Goal: Information Seeking & Learning: Learn about a topic

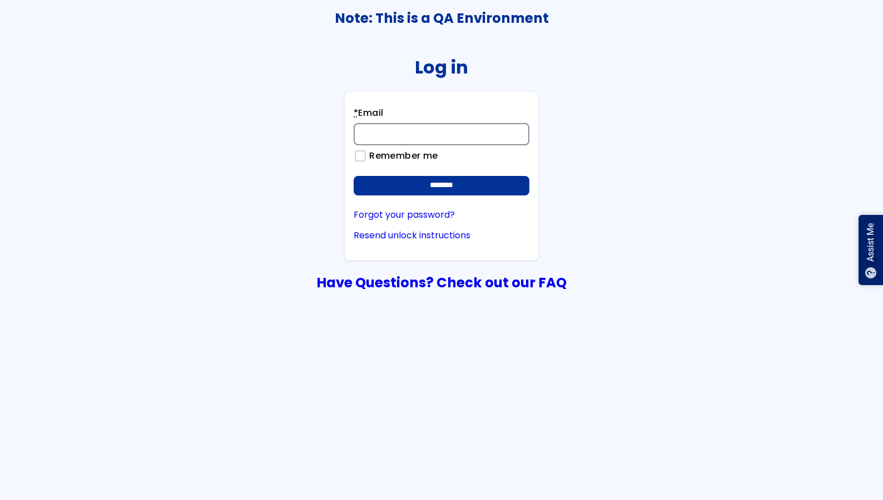
click at [391, 132] on input "* Email" at bounding box center [442, 134] width 176 height 22
type input "**********"
click at [472, 179] on input "********" at bounding box center [442, 186] width 176 height 20
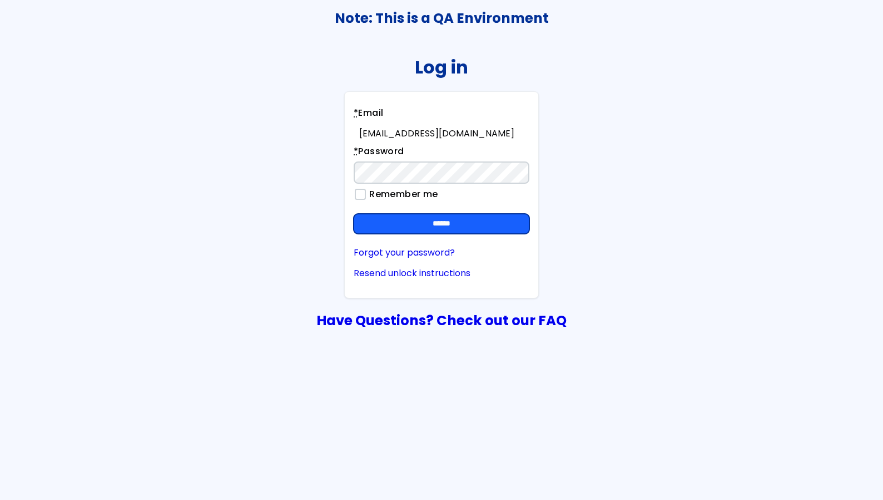
click at [461, 221] on input "******" at bounding box center [442, 224] width 176 height 20
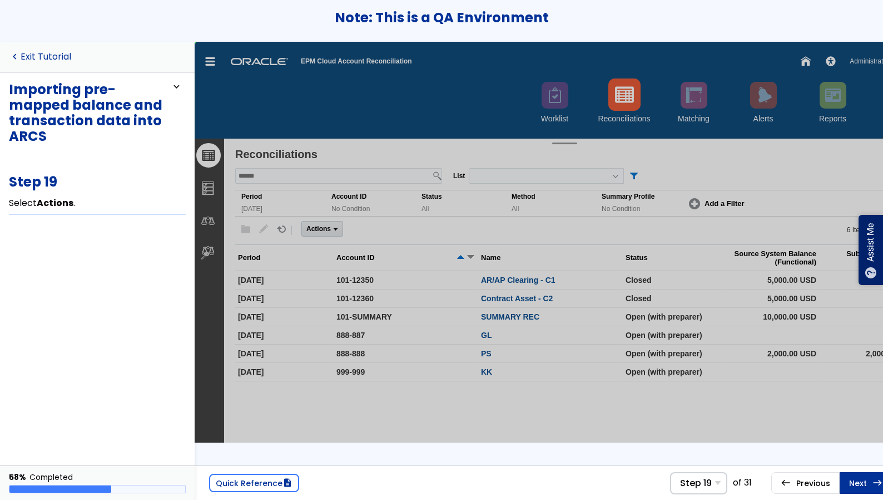
click at [46, 57] on link "navigate_before Exit Tutorial" at bounding box center [40, 57] width 62 height 11
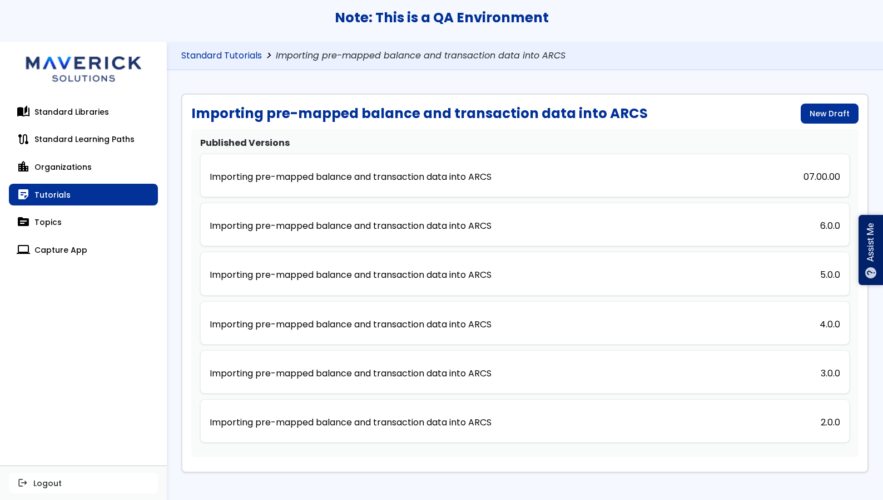
click at [243, 52] on link "Standard Tutorials" at bounding box center [221, 56] width 81 height 11
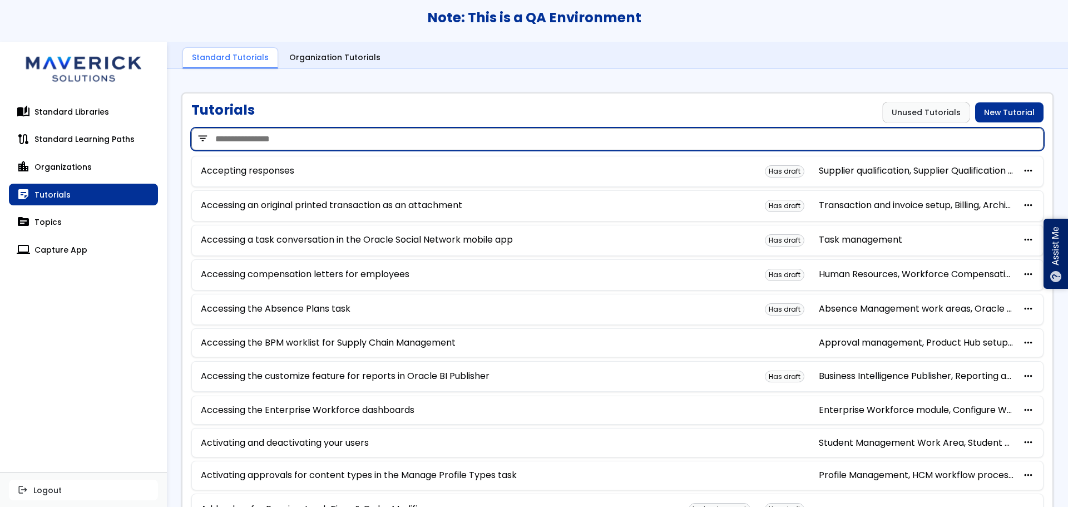
click at [327, 142] on input "search" at bounding box center [617, 139] width 852 height 22
type input "******"
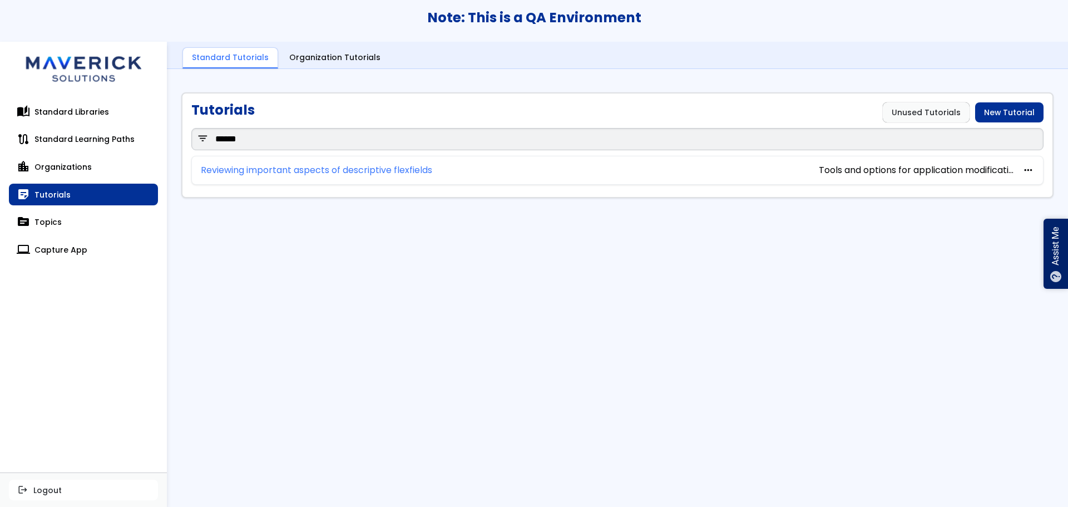
click at [287, 167] on link "Reviewing important aspects of descriptive flexfields" at bounding box center [316, 170] width 231 height 10
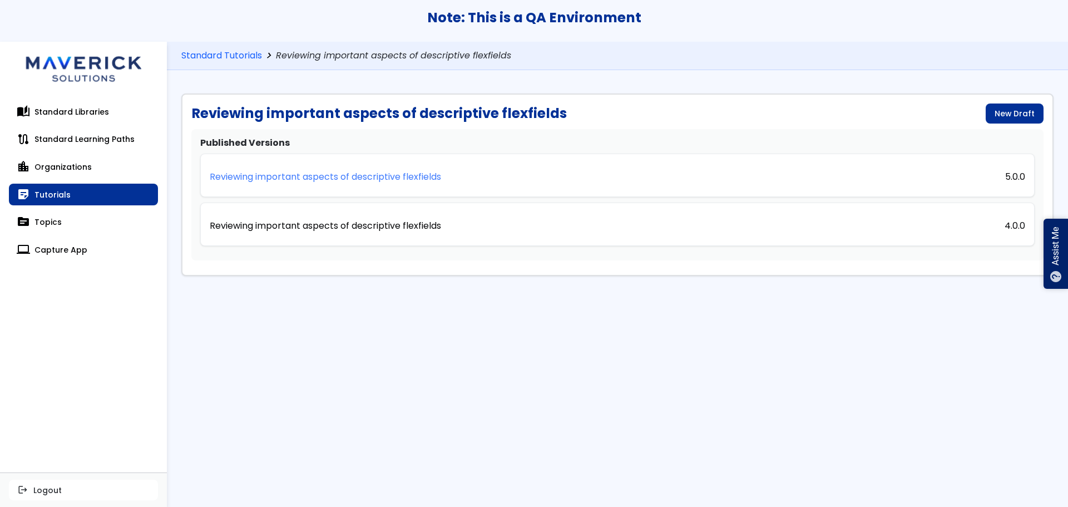
click at [318, 175] on p "Reviewing important aspects of descriptive flexfields" at bounding box center [325, 177] width 231 height 10
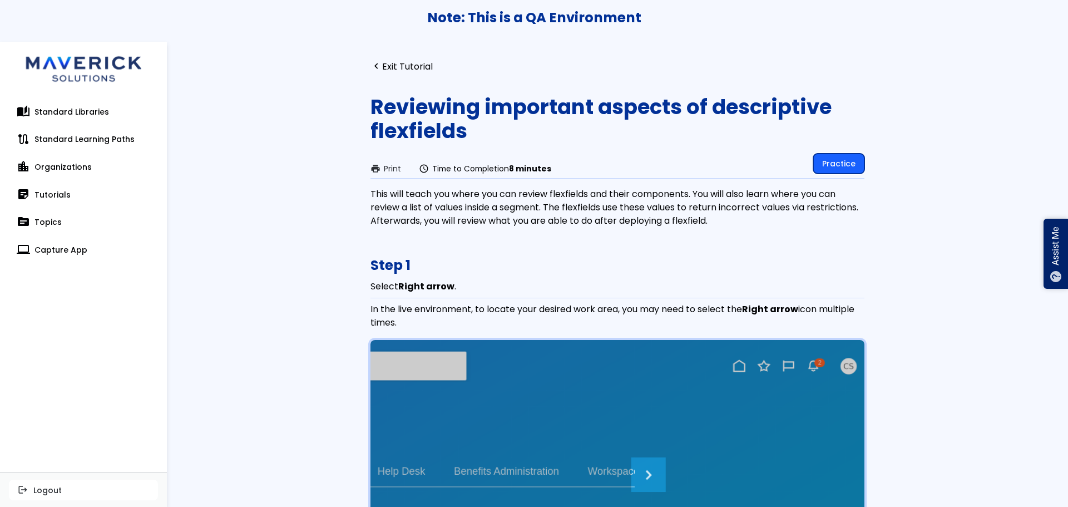
click at [831, 169] on link "Practice" at bounding box center [838, 164] width 51 height 20
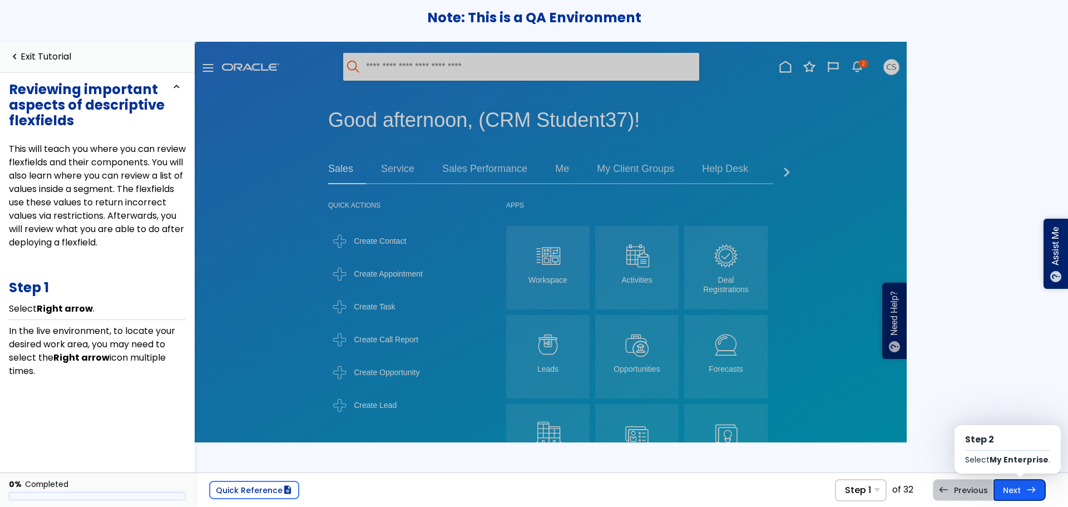
click at [883, 493] on link "Next east Step 2 Select My Enterprise ." at bounding box center [1020, 489] width 52 height 21
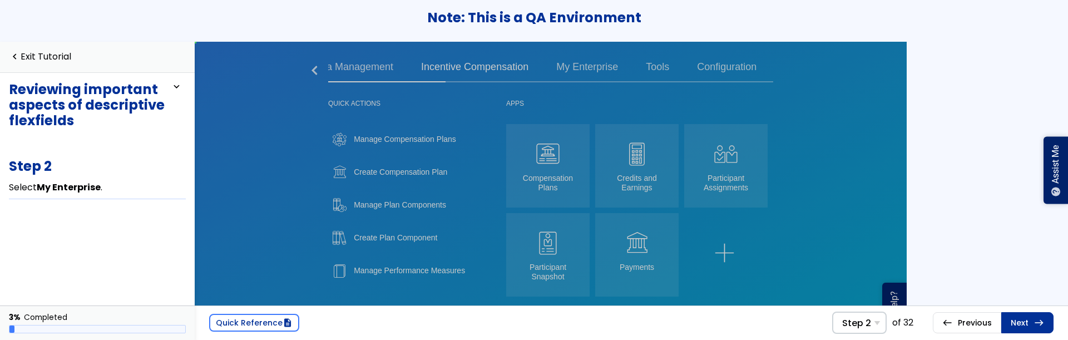
scroll to position [1, 0]
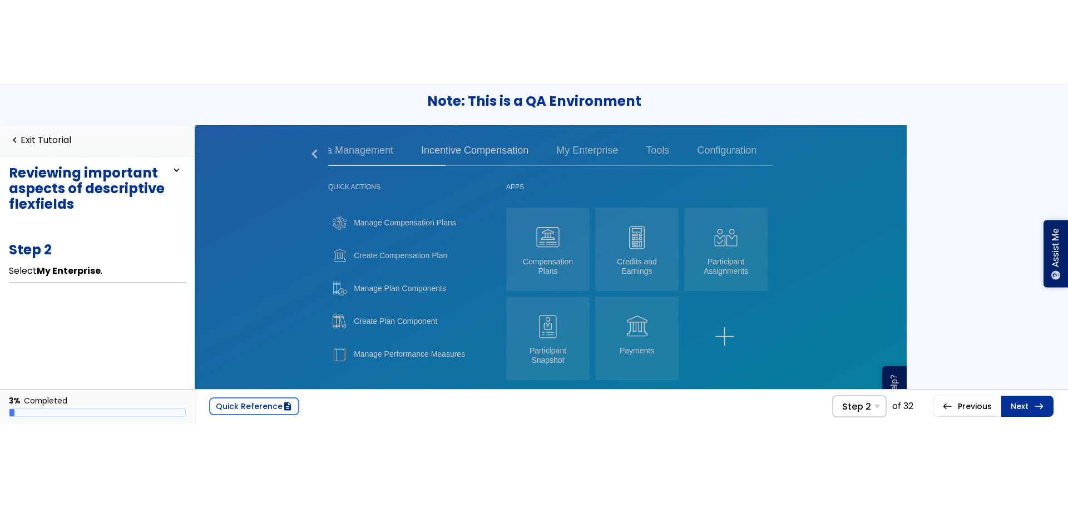
scroll to position [1, 0]
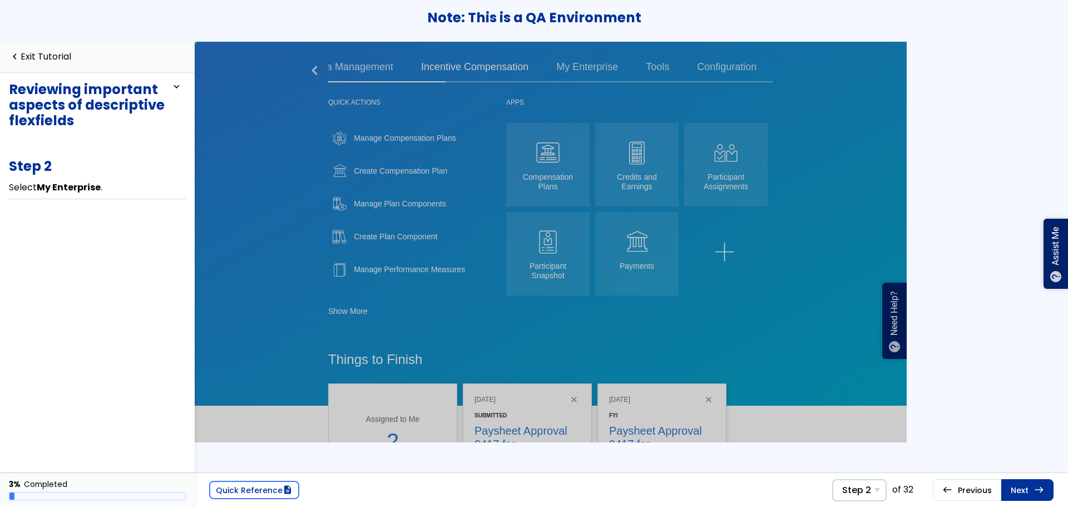
click at [860, 339] on div "Quick Reference description Step 2 Step 1 Select Right arrow . Step 2 Select My…" at bounding box center [631, 489] width 873 height 34
click at [865, 339] on span "Step 2" at bounding box center [856, 490] width 29 height 11
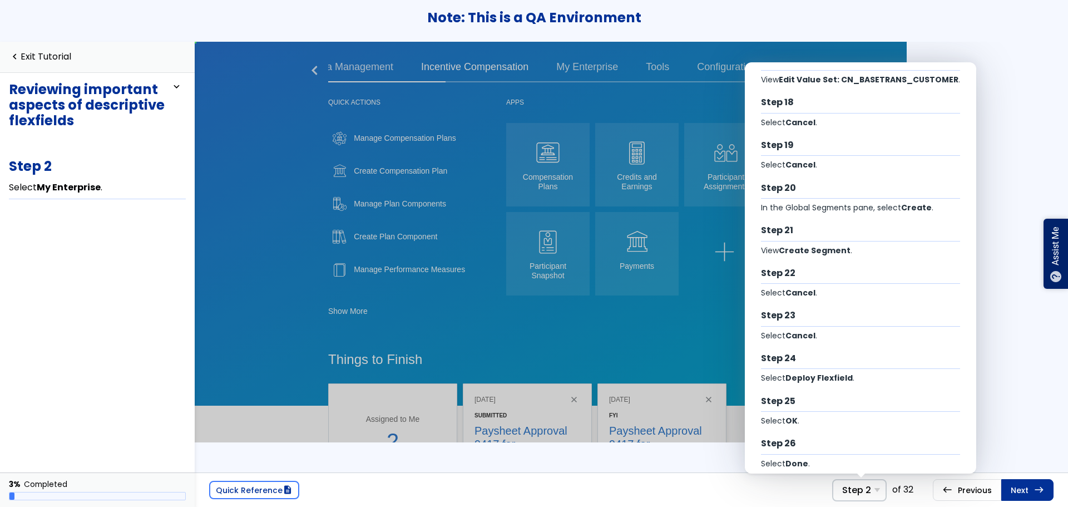
scroll to position [909, 0]
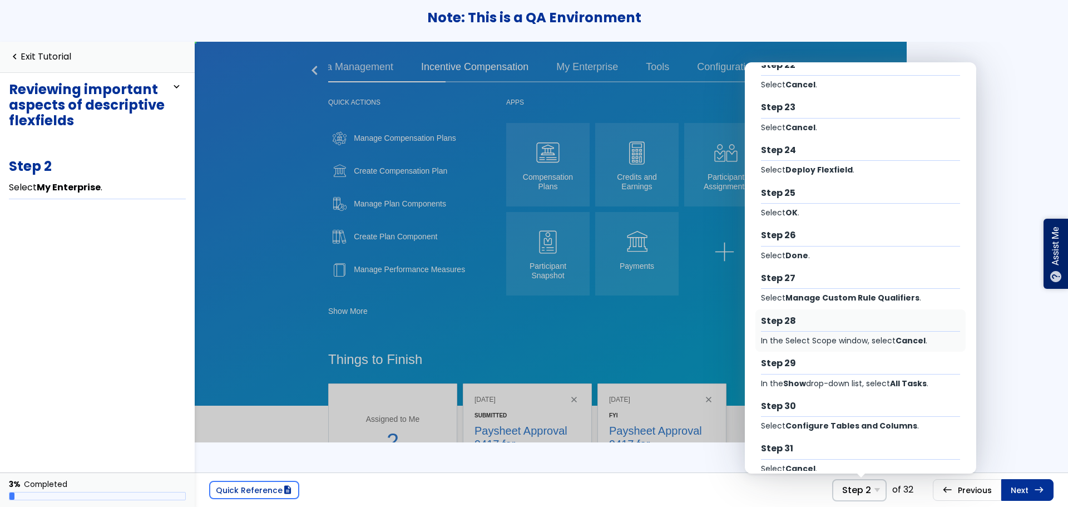
click at [816, 339] on div "In the Select Scope window, select Cancel ." at bounding box center [860, 340] width 199 height 11
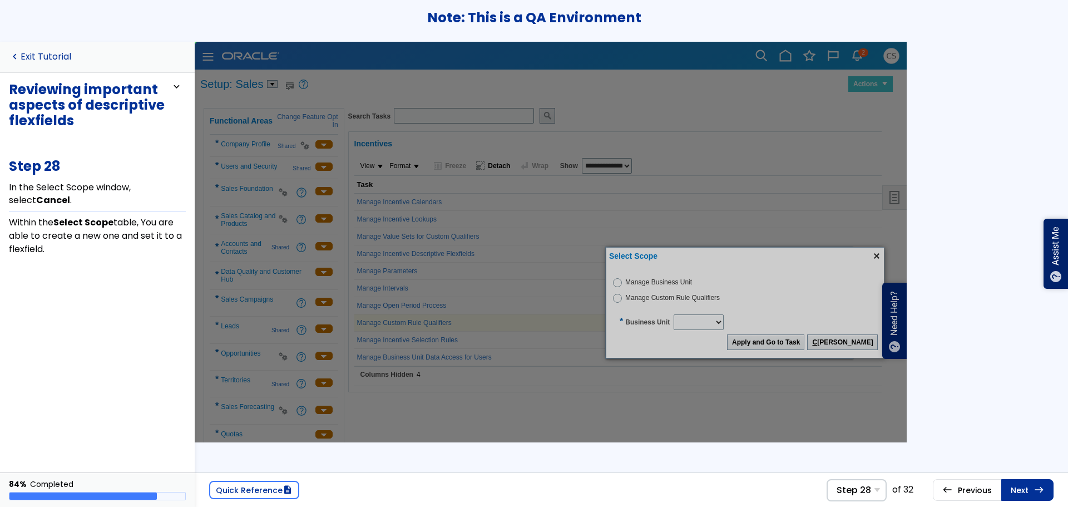
click at [46, 55] on link "navigate_before Exit Tutorial" at bounding box center [40, 57] width 62 height 11
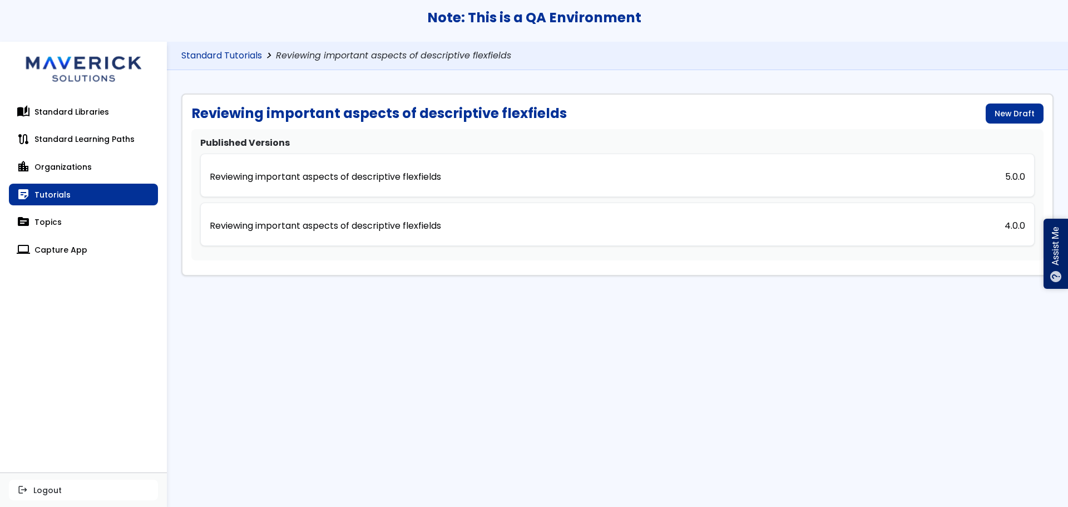
click at [211, 53] on link "Standard Tutorials" at bounding box center [221, 56] width 81 height 11
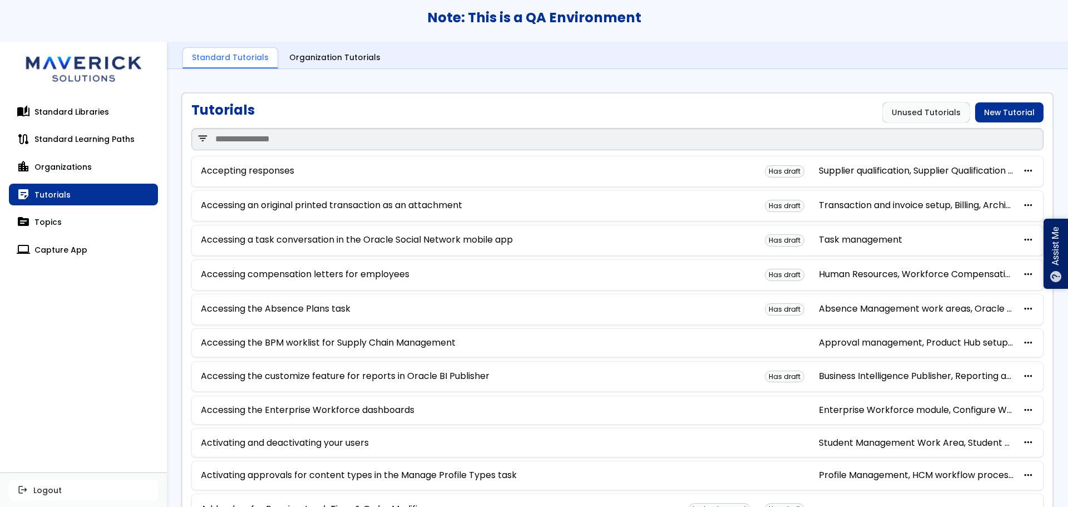
click at [290, 53] on link "Organization Tutorials" at bounding box center [334, 58] width 109 height 21
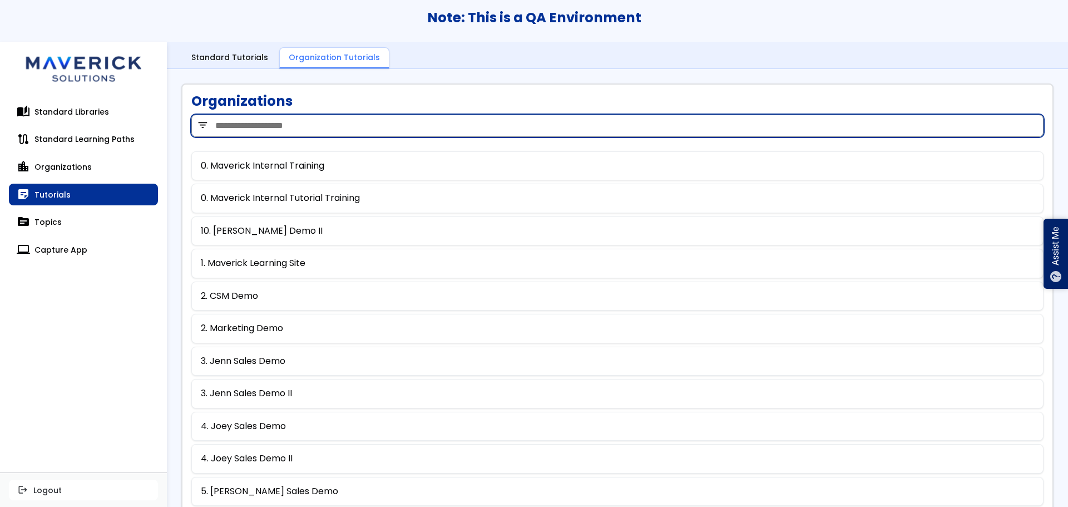
click at [328, 120] on input "search" at bounding box center [617, 126] width 852 height 22
type input "****"
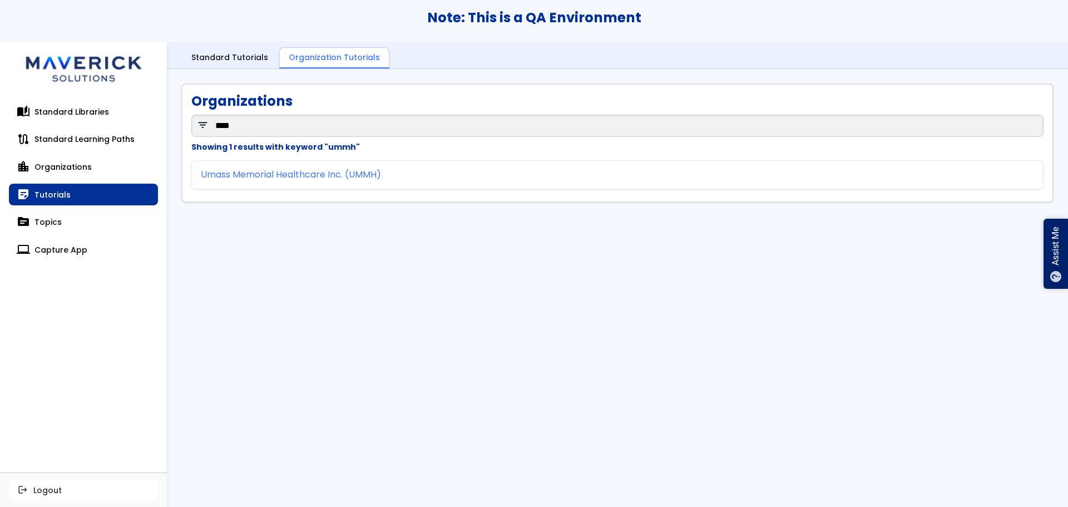
click at [336, 177] on link "Umass Memorial Healthcare Inc. (UMMH)" at bounding box center [291, 175] width 180 height 10
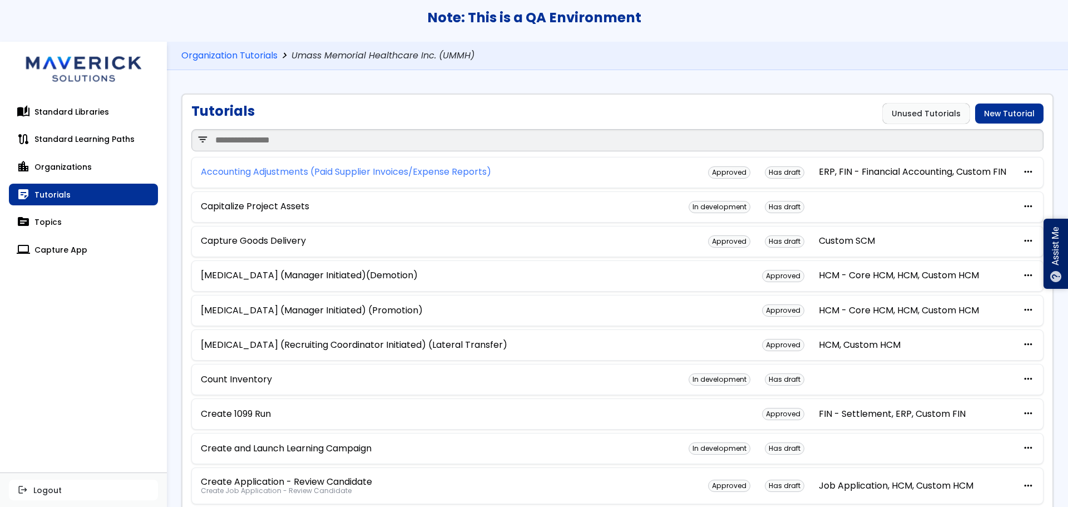
click at [358, 175] on link "Accounting Adjustments (Paid Supplier Invoices/Expense Reports)" at bounding box center [346, 172] width 290 height 10
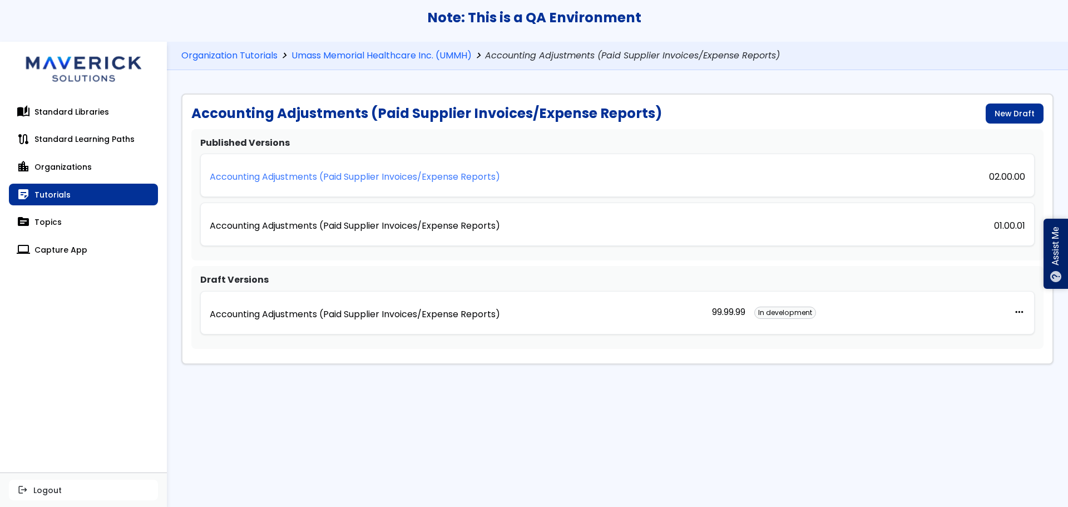
click at [452, 179] on p "Accounting Adjustments (Paid Supplier Invoices/Expense Reports)" at bounding box center [355, 177] width 290 height 10
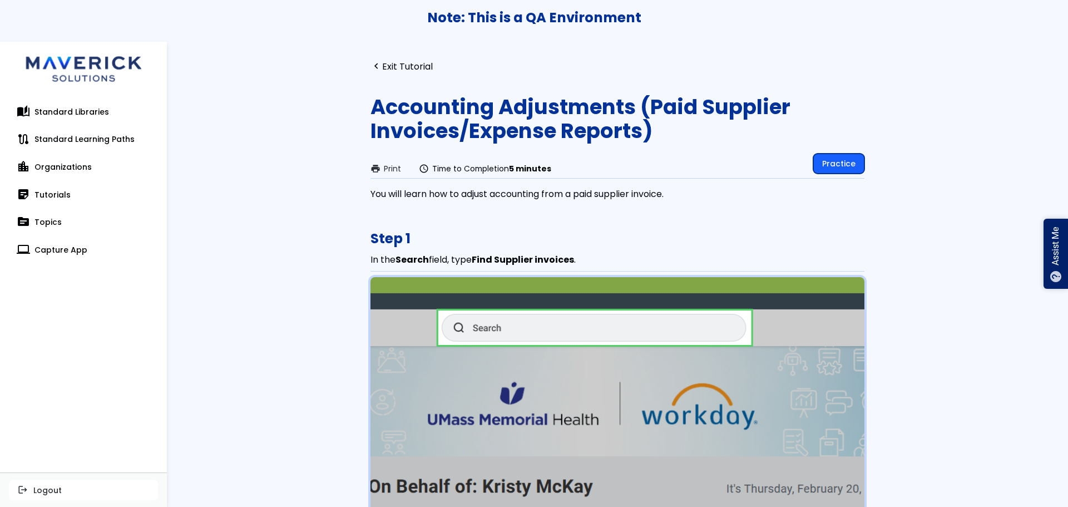
click at [827, 169] on link "Practice" at bounding box center [838, 164] width 51 height 20
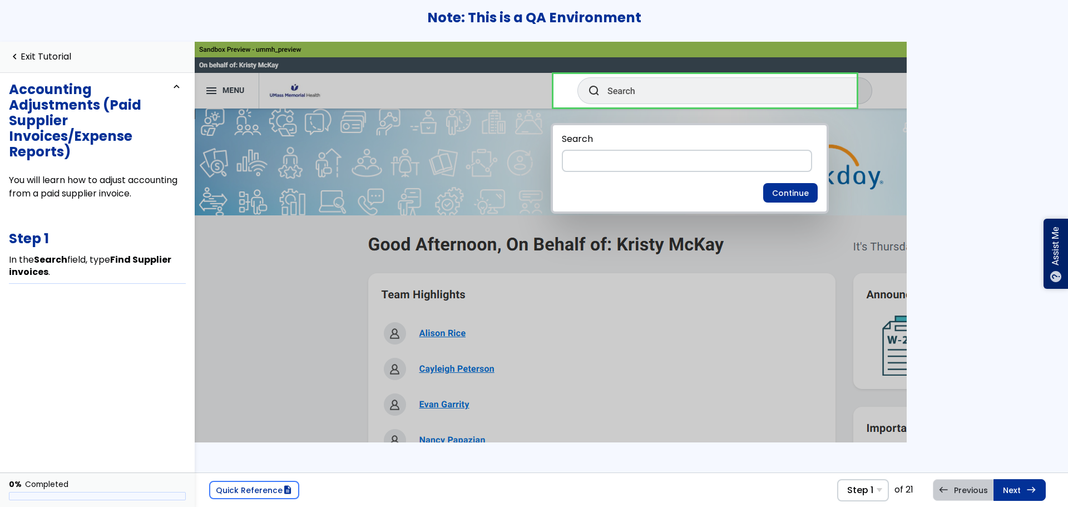
scroll to position [0, 23]
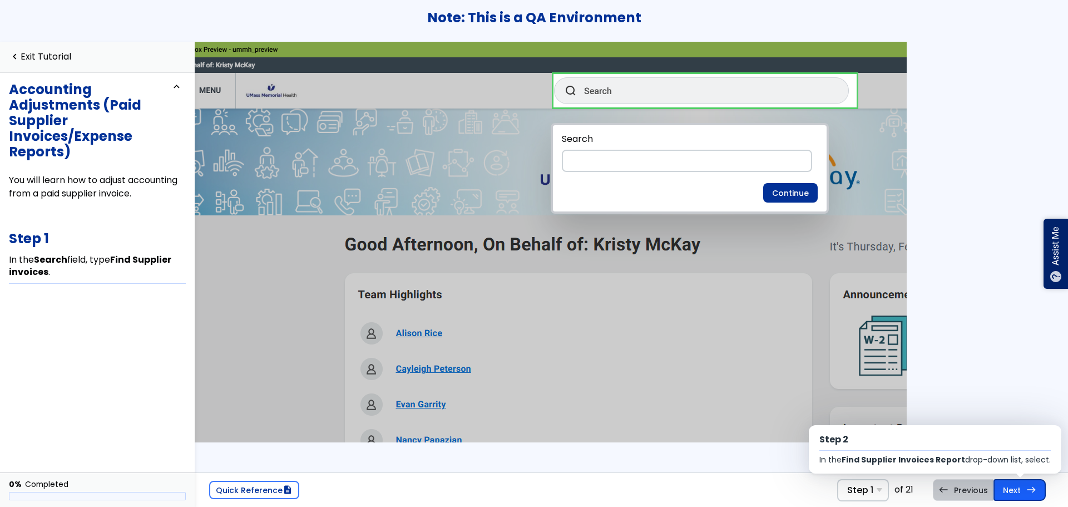
click at [1015, 339] on link "Next east Step 2 In the Find Supplier Invoices Report drop-down list, select ." at bounding box center [1020, 489] width 52 height 21
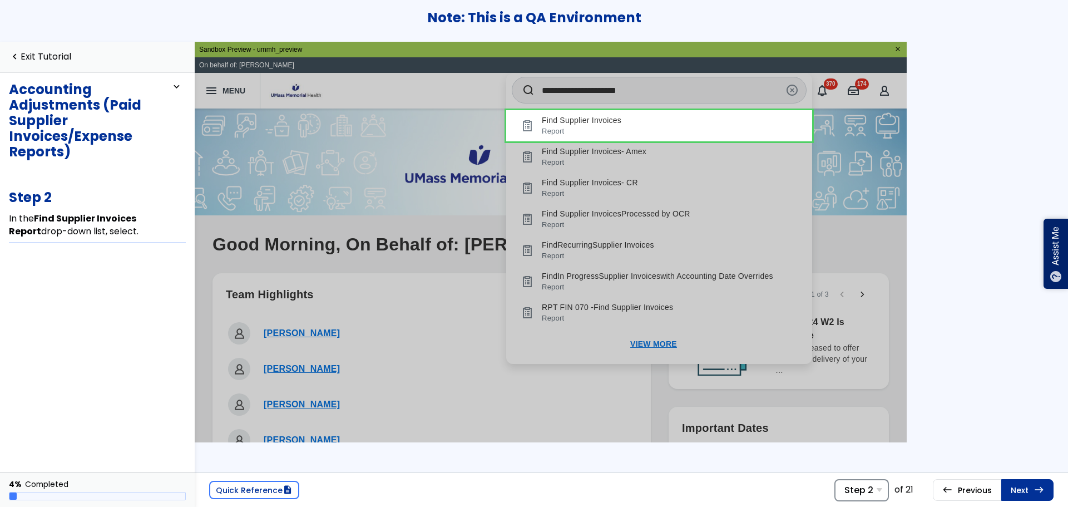
click at [875, 339] on div "Step 2 Step 1 In the Search field, type Find Supplier invoices . Step 2 In the …" at bounding box center [862, 490] width 55 height 22
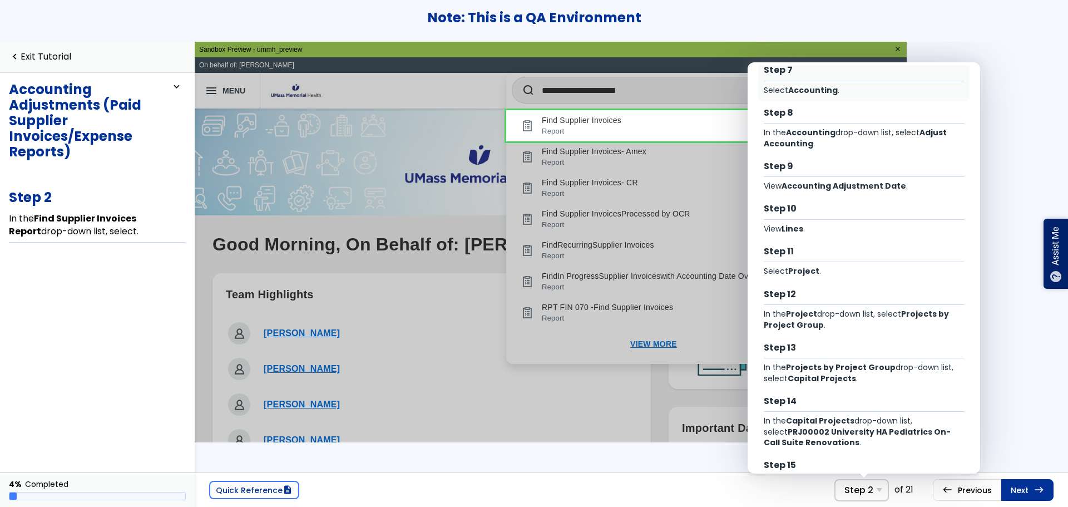
scroll to position [298, 0]
click at [847, 147] on div "In the Accounting drop-down list, select Adjust Accounting ." at bounding box center [864, 138] width 201 height 22
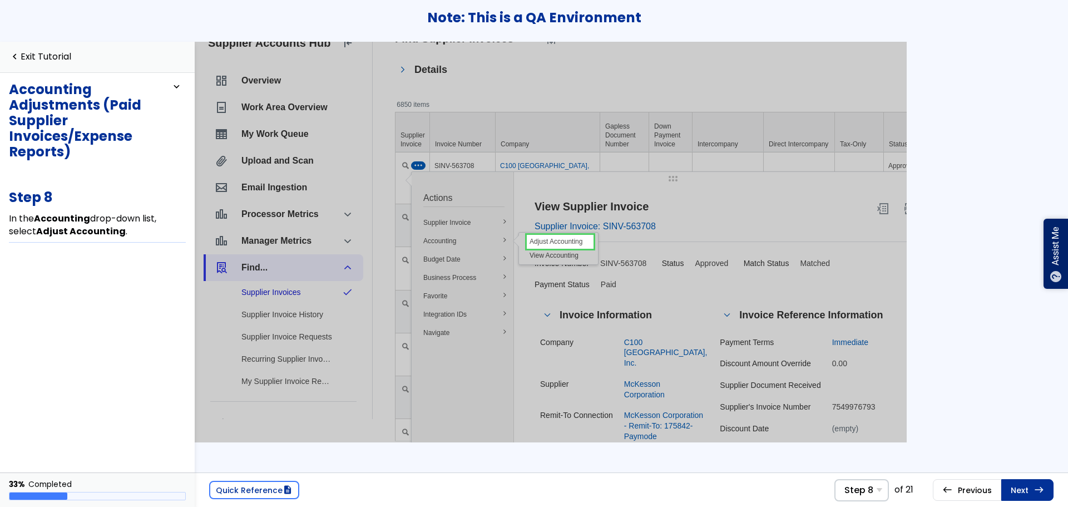
scroll to position [11, 0]
click at [884, 492] on div "Step 8 Step 1 In the Search field, type Find Supplier invoices . Step 2 In the …" at bounding box center [862, 490] width 55 height 22
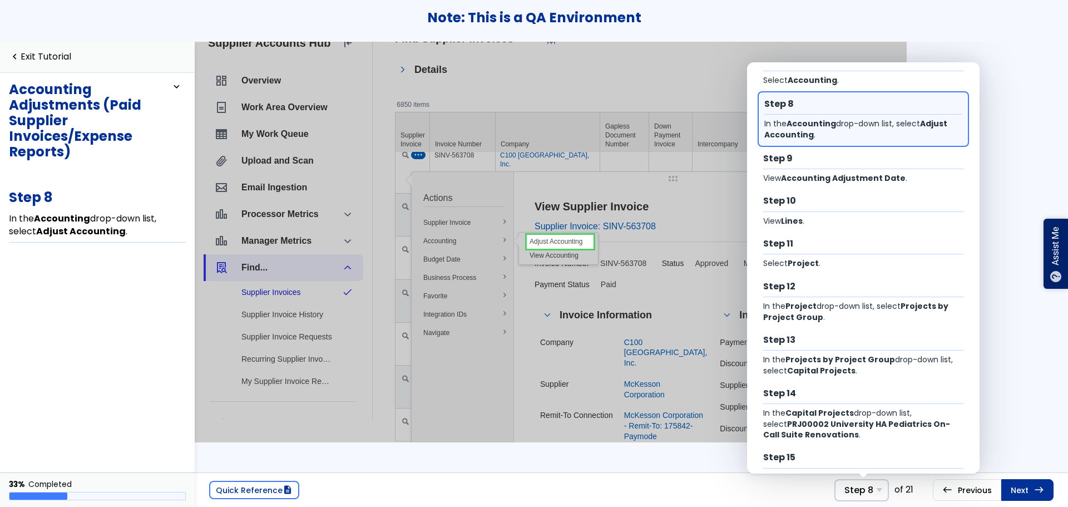
scroll to position [305, 0]
click at [870, 312] on div "In the Project drop-down list, select Projects by Project Group ." at bounding box center [863, 311] width 201 height 22
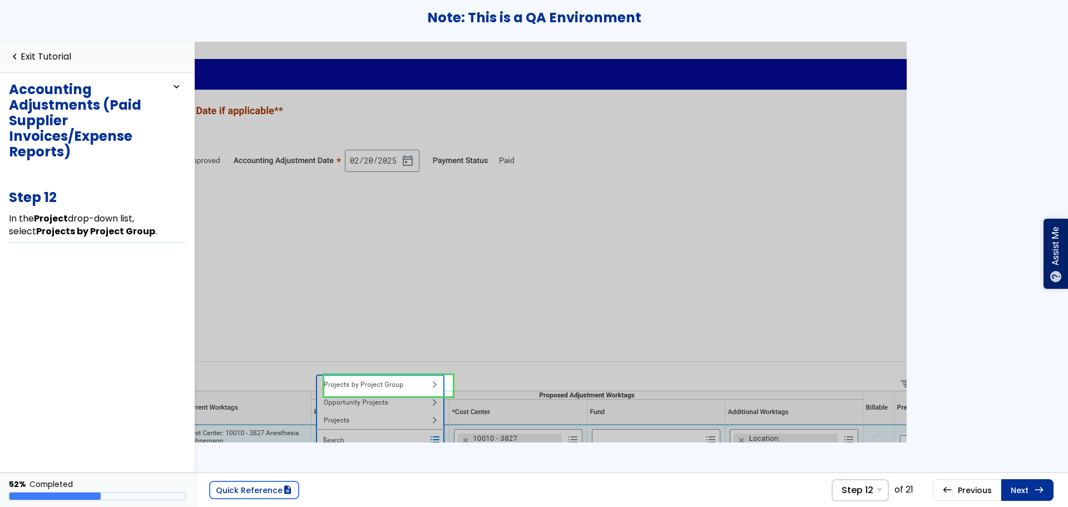
scroll to position [1, 295]
drag, startPoint x: 870, startPoint y: 312, endPoint x: 951, endPoint y: 201, distance: 136.5
click at [951, 201] on div "Quick Reference description Step 12 Step 1 In the Search field, type Find Suppl…" at bounding box center [631, 274] width 873 height 465
click at [872, 480] on div "Step 12 Step 1 In the Search field, type Find Supplier invoices . Step 2 In the…" at bounding box center [860, 490] width 57 height 22
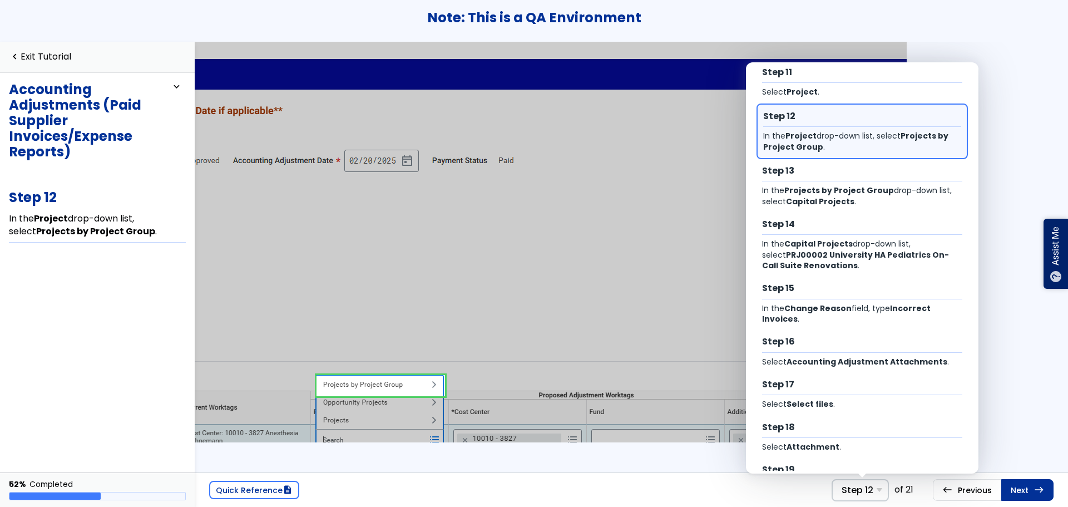
scroll to position [485, 0]
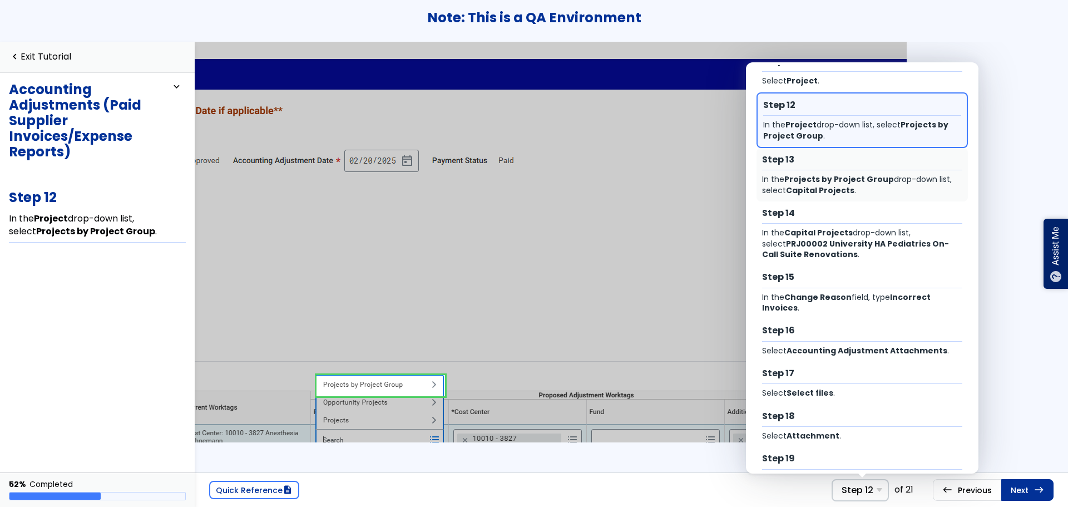
click at [883, 189] on div "In the Projects by Project Group drop-down list, select Capital Projects ." at bounding box center [862, 185] width 201 height 22
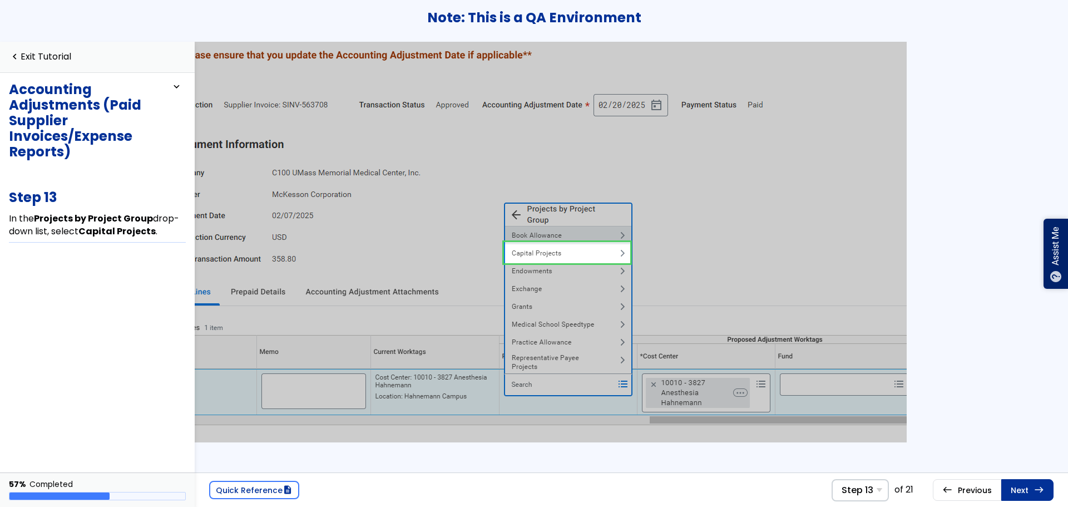
scroll to position [115, 45]
click at [60, 56] on link "navigate_before Exit Tutorial" at bounding box center [40, 57] width 62 height 11
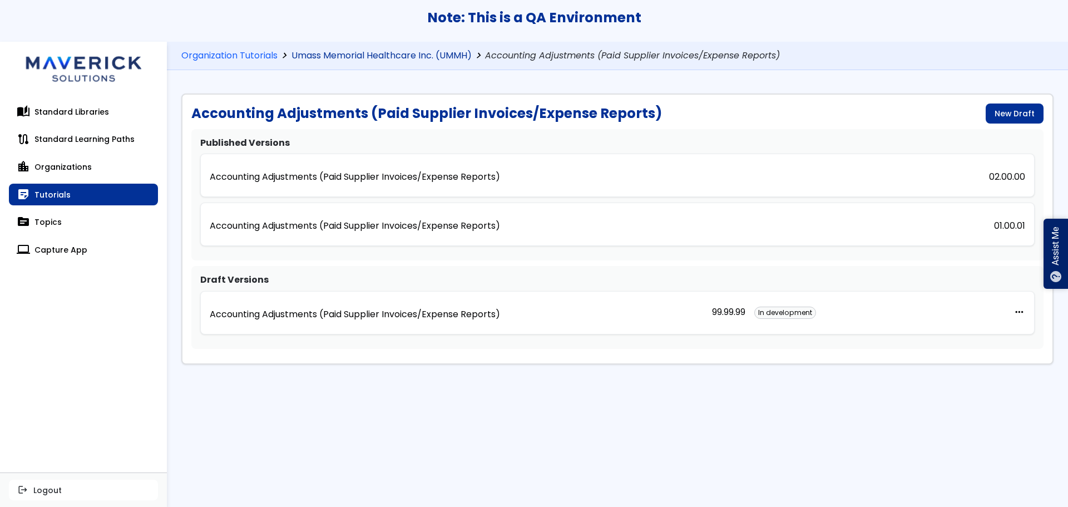
click at [339, 53] on link "Umass Memorial Healthcare Inc. (UMMH)" at bounding box center [382, 56] width 180 height 11
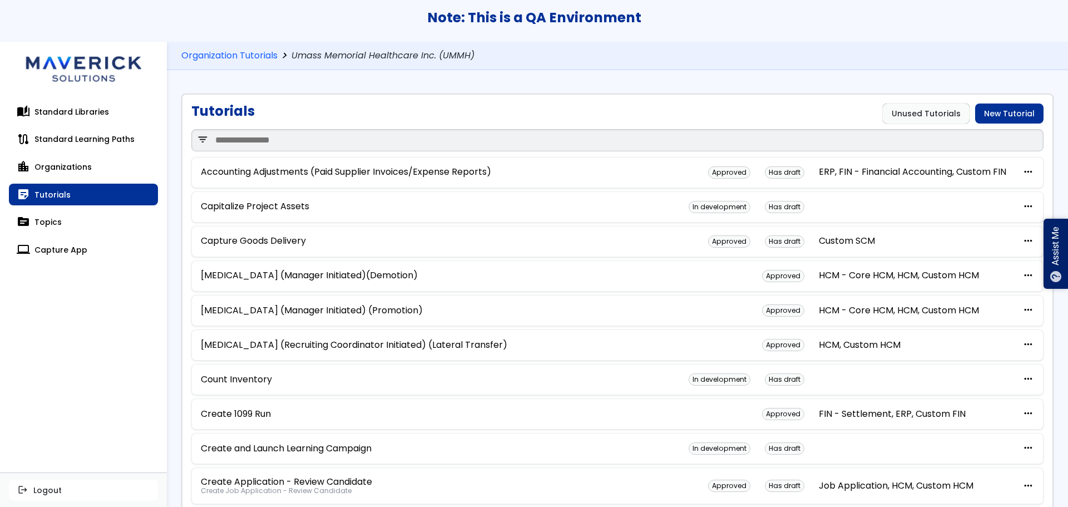
scroll to position [574, 0]
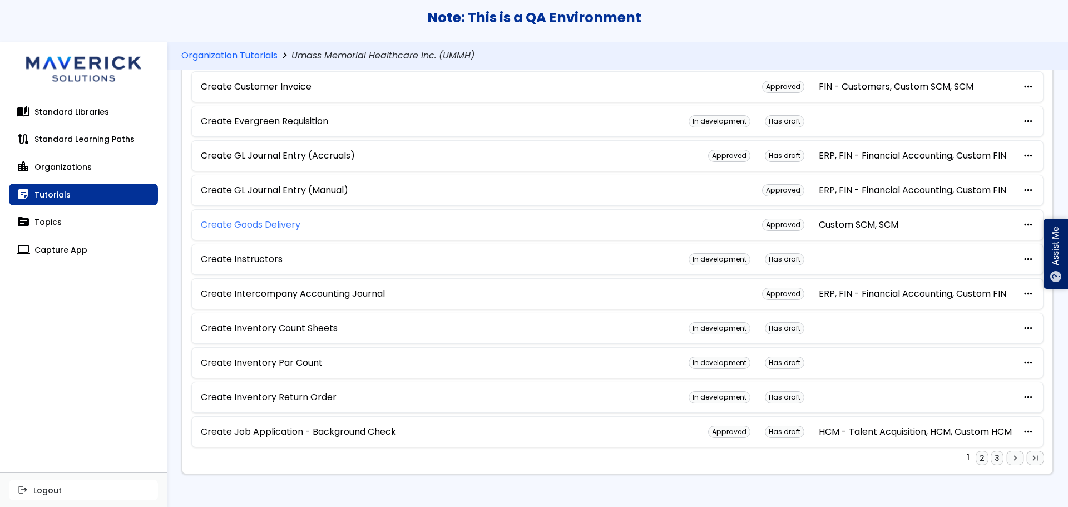
click at [274, 223] on link "Create Goods Delivery" at bounding box center [251, 225] width 100 height 10
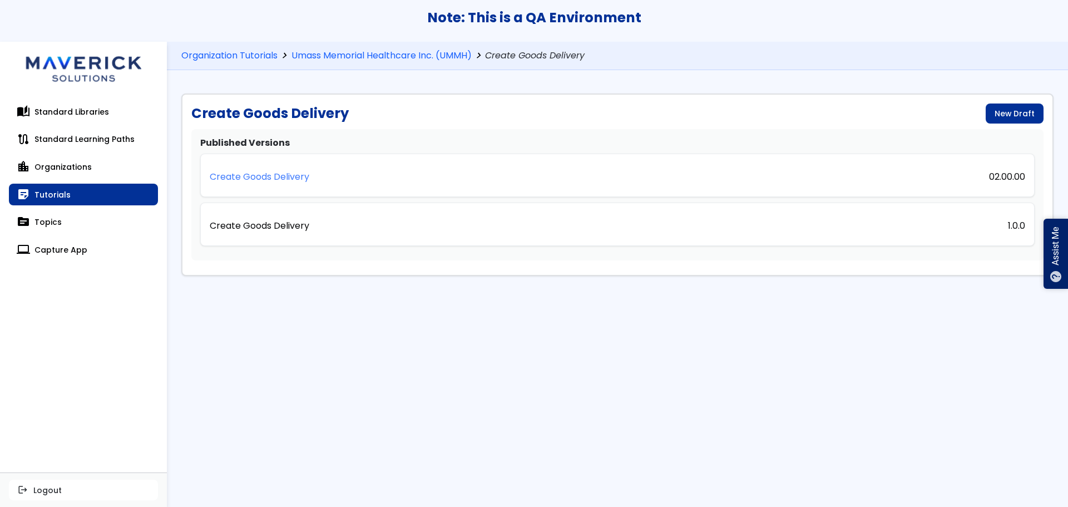
click at [264, 179] on p "Create Goods Delivery" at bounding box center [260, 177] width 100 height 10
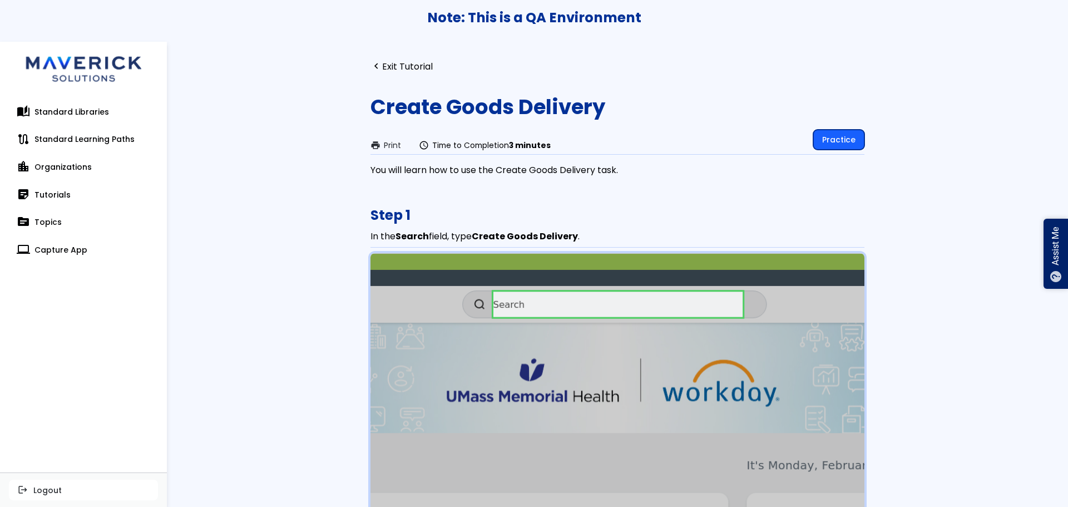
click at [838, 142] on link "Practice" at bounding box center [838, 140] width 51 height 20
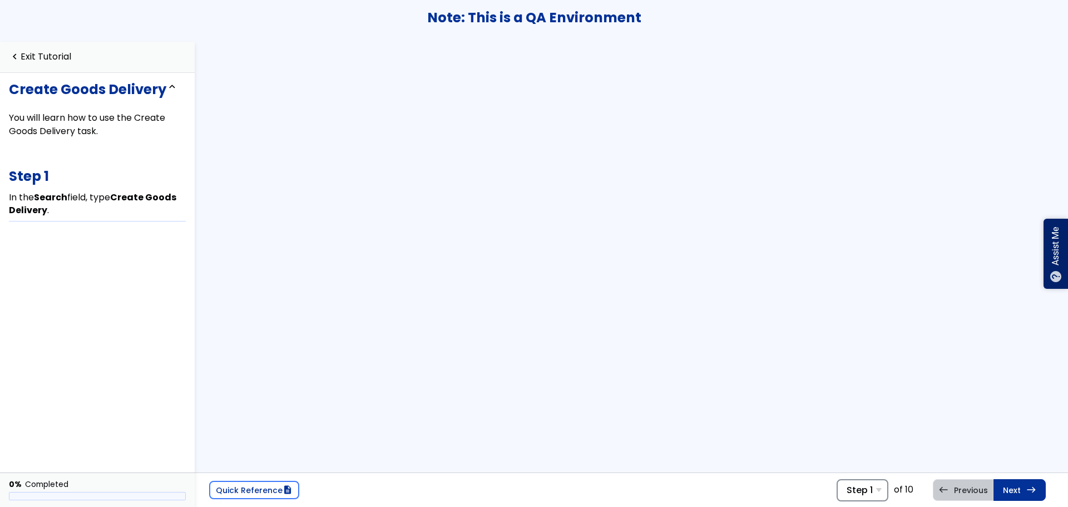
click at [869, 488] on span "Step 1" at bounding box center [860, 490] width 26 height 11
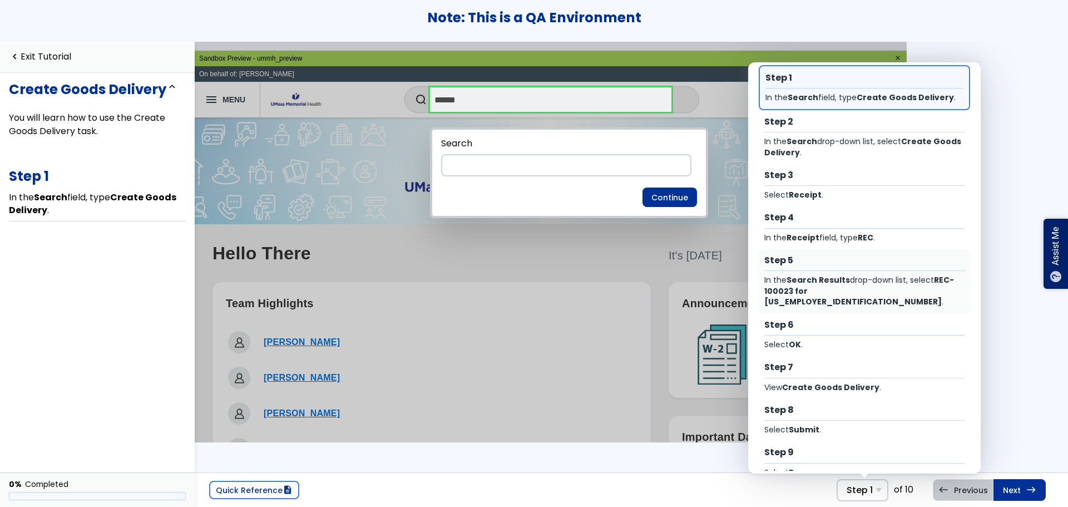
click at [860, 284] on div "In the Search Results drop-down list, select REC-100023 for 24-1363896 ." at bounding box center [864, 291] width 201 height 32
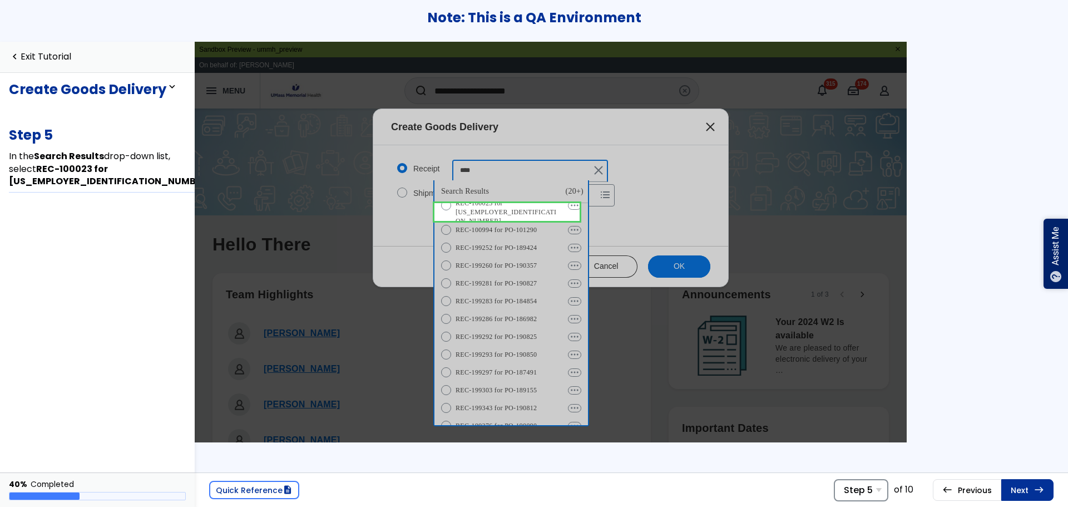
click at [878, 495] on div "Step 5 Step 1 In the Search field, type Create Goods Delivery . Step 2 In the S…" at bounding box center [861, 490] width 55 height 22
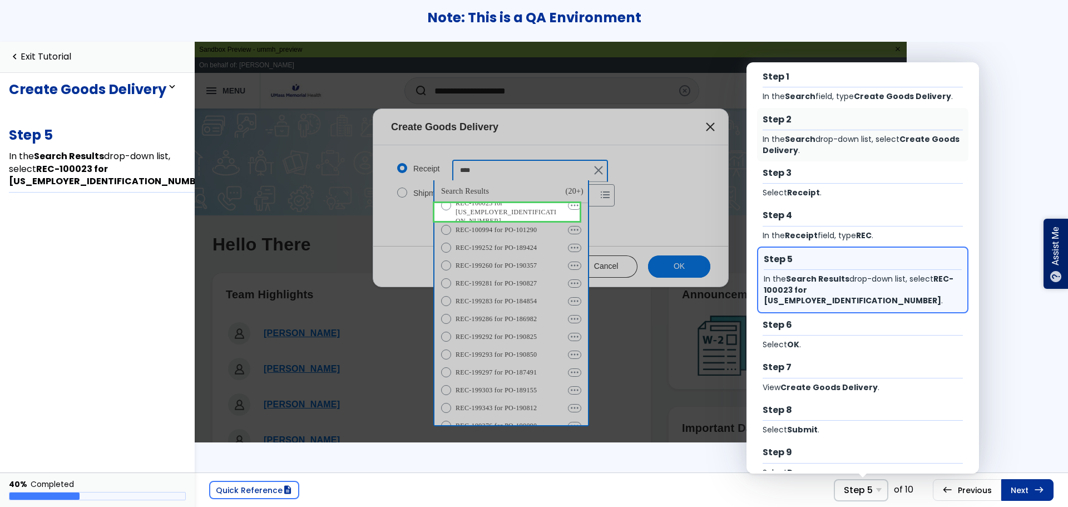
click at [827, 141] on div "In the Search drop-down list, select Create Goods Delivery ." at bounding box center [863, 145] width 201 height 22
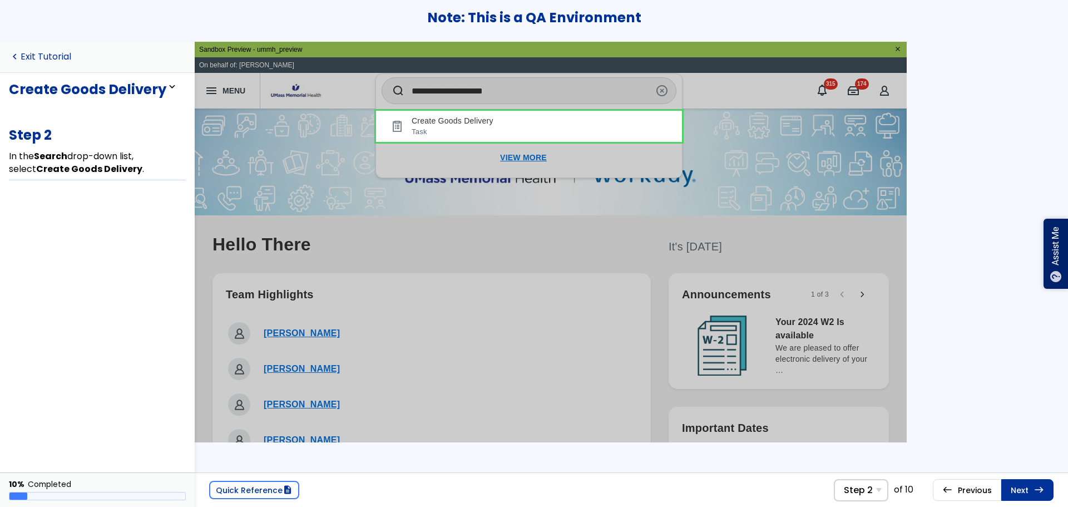
click at [32, 54] on link "navigate_before Exit Tutorial" at bounding box center [40, 57] width 62 height 11
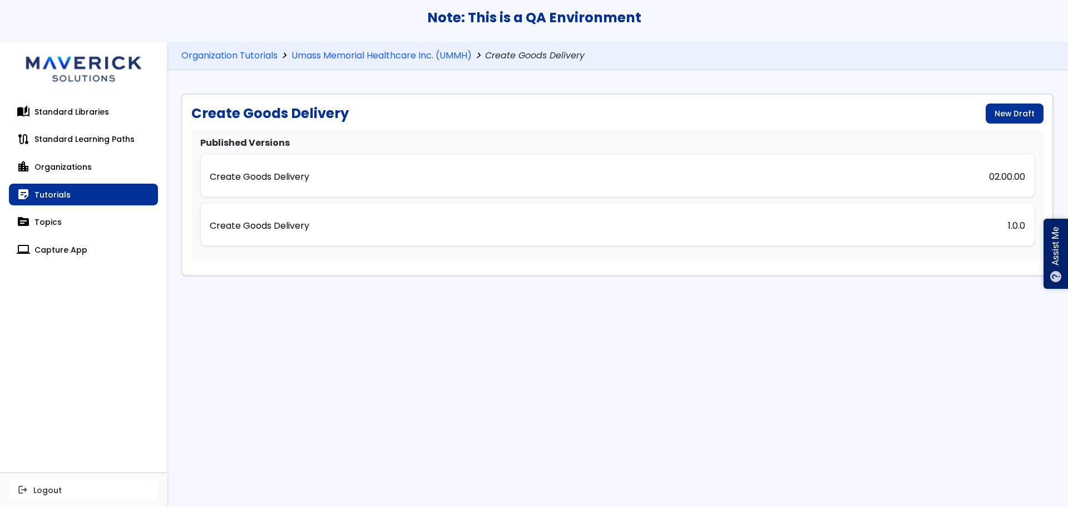
click at [413, 48] on div "Organization Tutorials chevron_right Umass Memorial Healthcare Inc. (UMMH) chev…" at bounding box center [617, 56] width 901 height 29
click at [422, 54] on link "Umass Memorial Healthcare Inc. (UMMH)" at bounding box center [382, 56] width 180 height 11
click at [431, 221] on div "Create Goods Delivery 1.0.0" at bounding box center [617, 224] width 835 height 43
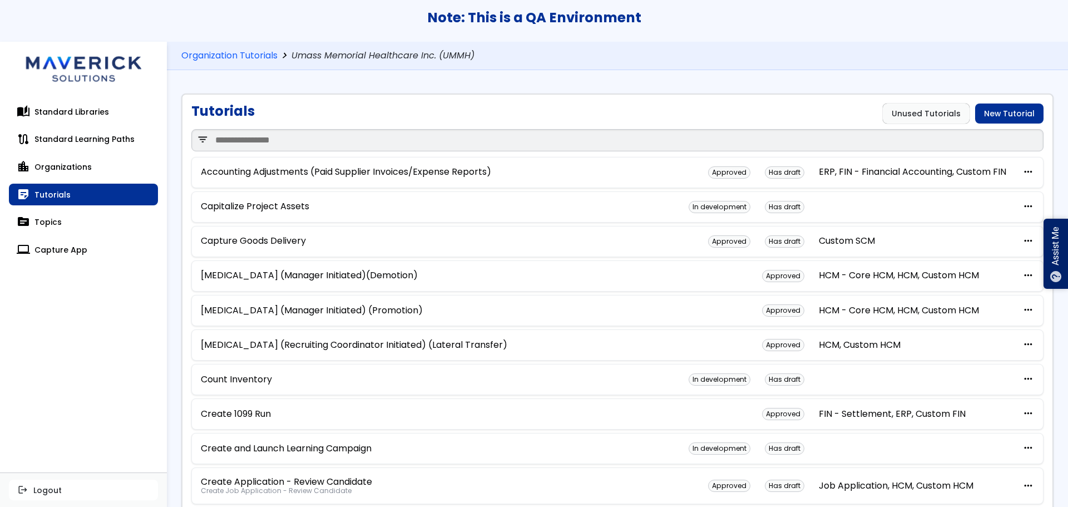
scroll to position [574, 0]
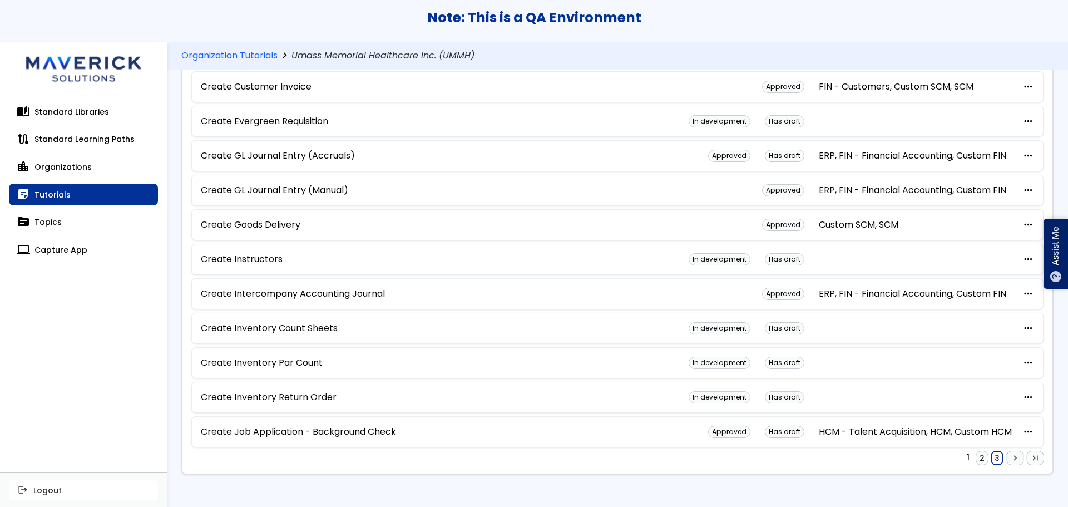
click at [991, 458] on link "3" at bounding box center [997, 457] width 12 height 13
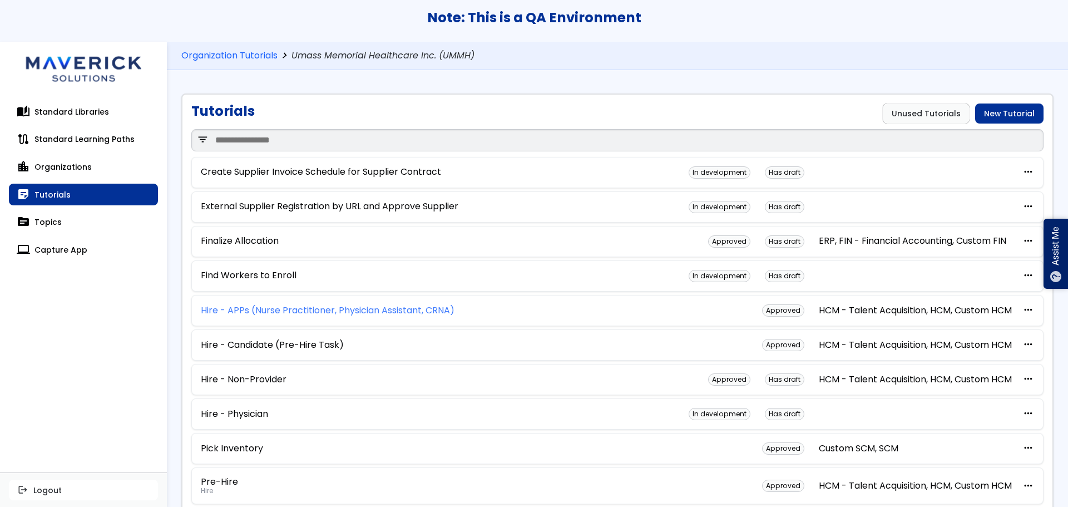
click at [358, 312] on link "Hire - APPs (Nurse Practitioner, Physician Assistant, CRNA)" at bounding box center [328, 310] width 254 height 10
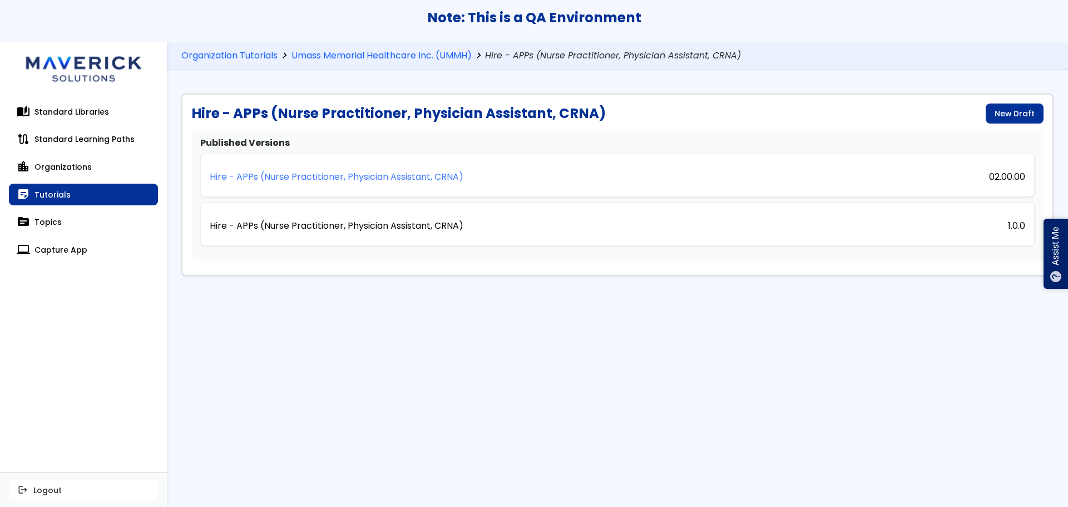
click at [433, 182] on p "Hire - APPs (Nurse Practitioner, Physician Assistant, CRNA)" at bounding box center [337, 177] width 254 height 10
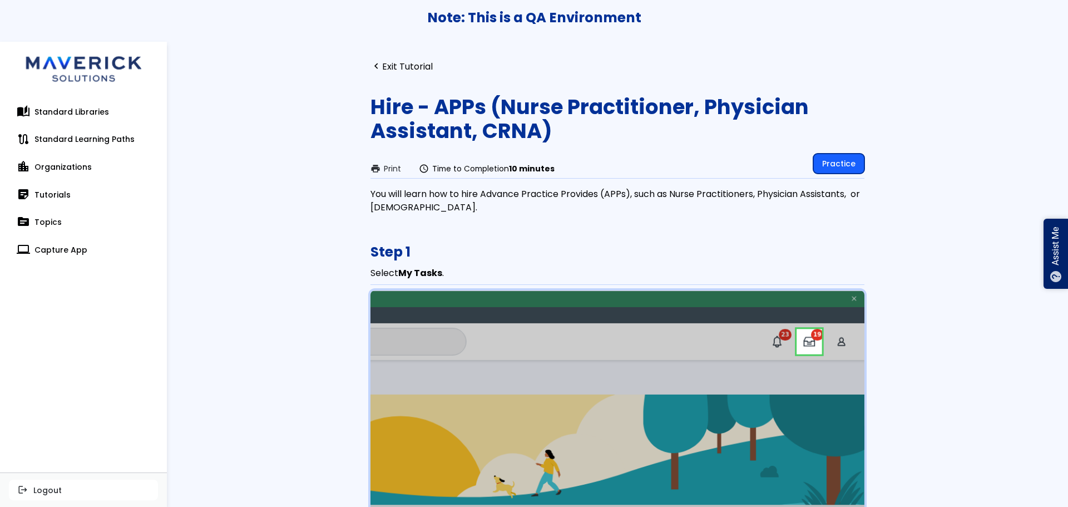
click at [831, 165] on link "Practice" at bounding box center [838, 164] width 51 height 20
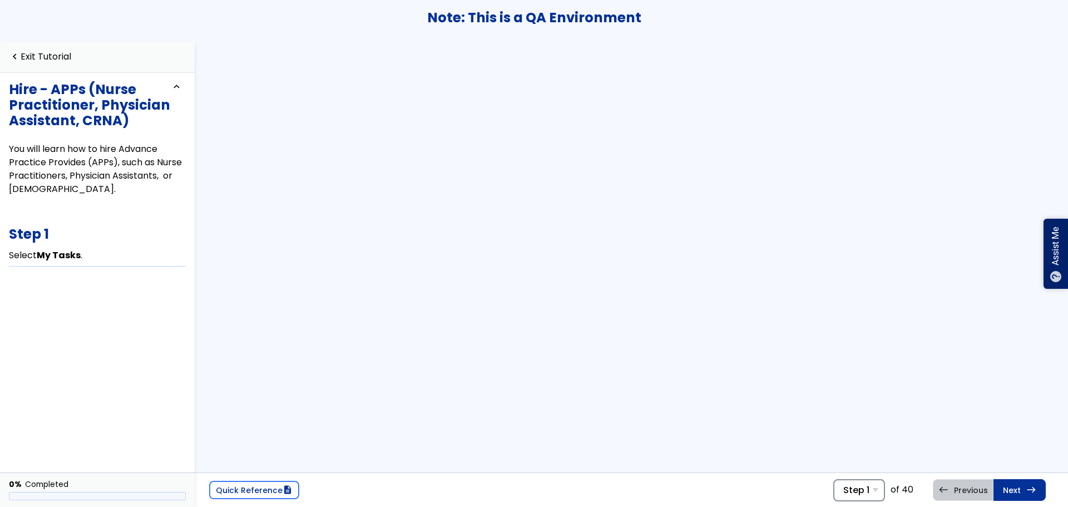
click at [842, 488] on div "Step 1 Step 1 Select My Tasks . Step 2 Select Submit . Step 3 In the Success! E…" at bounding box center [859, 490] width 52 height 22
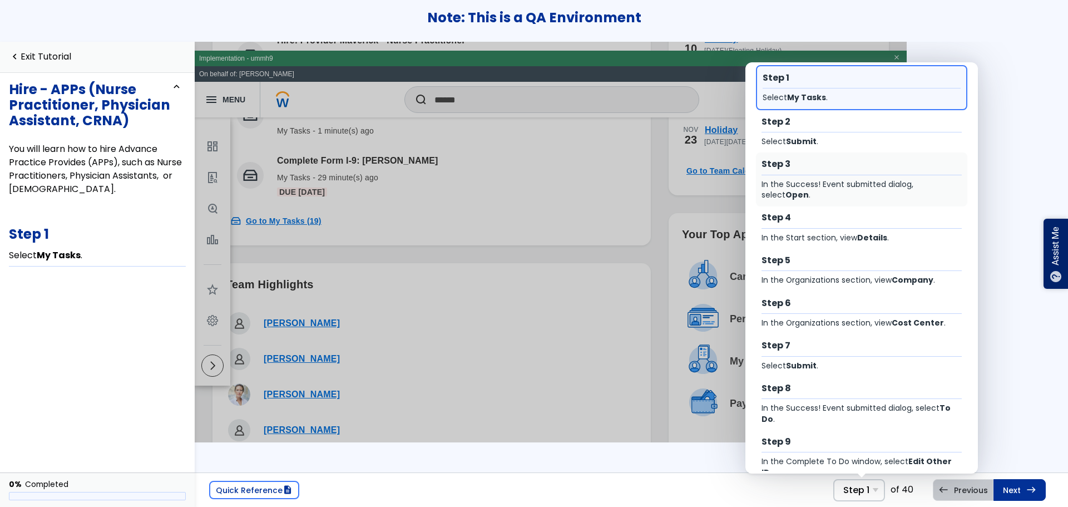
click at [827, 175] on div "Step 3 In the Success! Event submitted dialog, select Open ." at bounding box center [861, 178] width 211 height 53
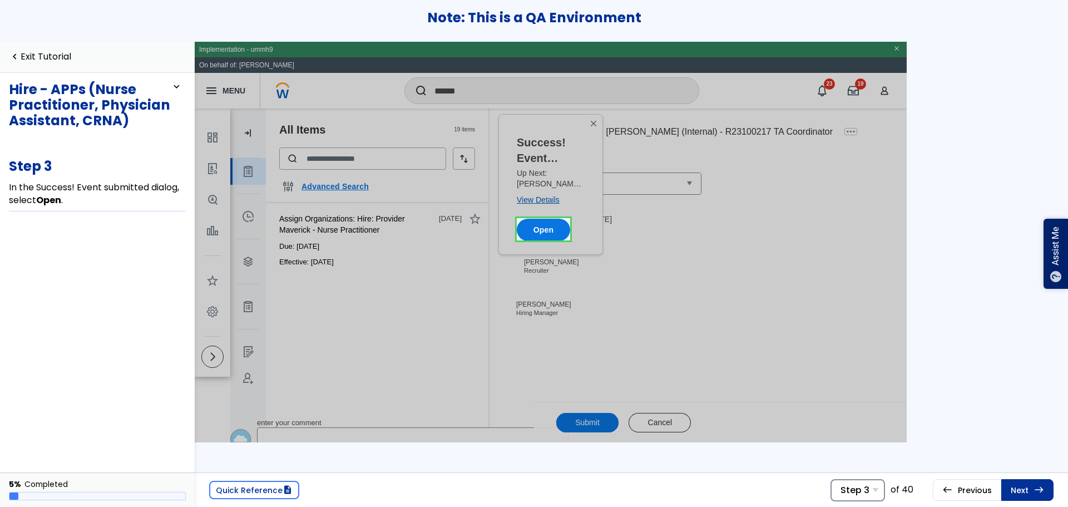
click at [851, 495] on span "Step 3" at bounding box center [855, 490] width 29 height 11
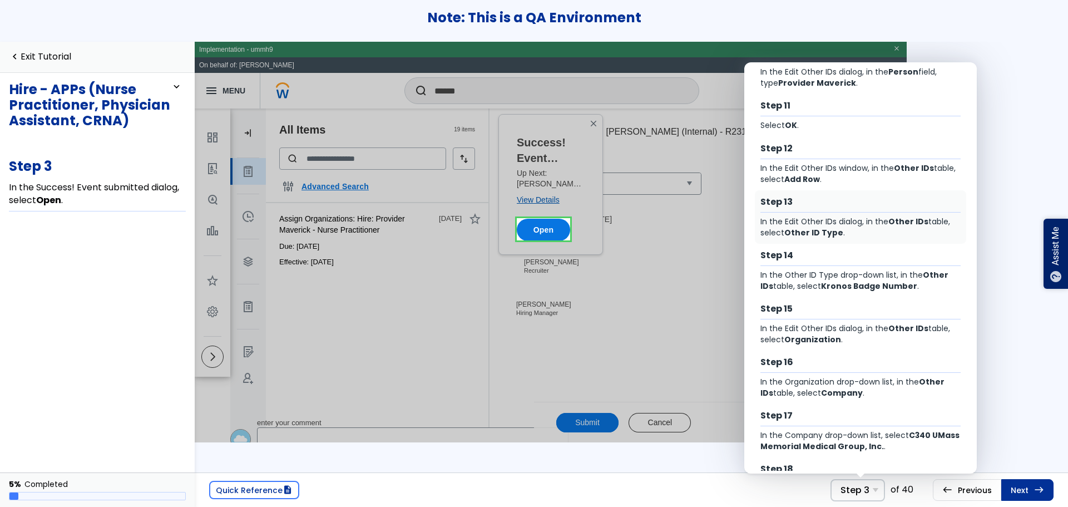
scroll to position [445, 0]
click at [827, 273] on div "In the Other ID Type drop-down list, in the Other IDs table, select Kronos Badg…" at bounding box center [861, 279] width 201 height 22
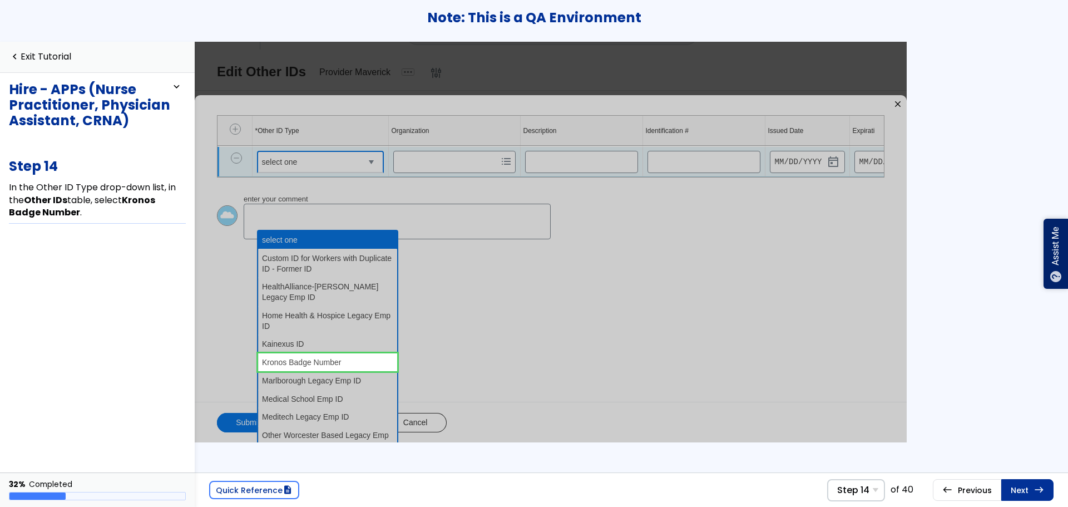
scroll to position [47, 0]
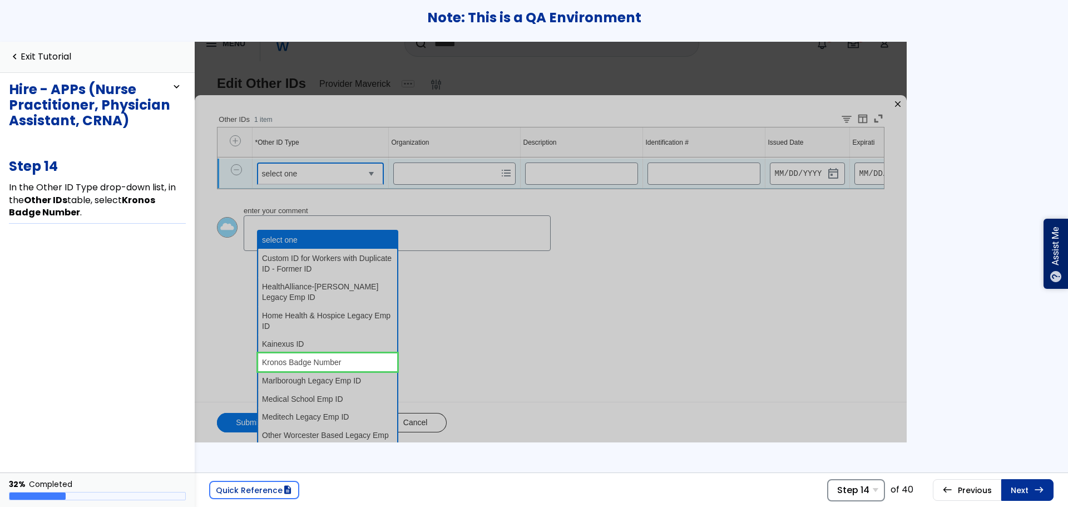
click at [873, 493] on div "Step 14 Step 1 Select My Tasks . Step 2 Select Submit . Step 3 In the Success! …" at bounding box center [856, 490] width 58 height 22
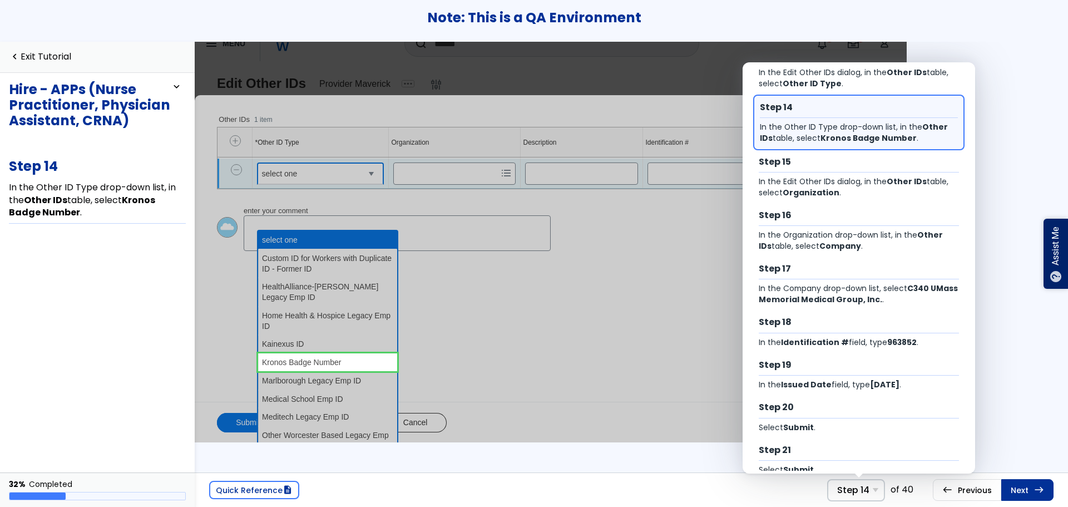
scroll to position [610, 0]
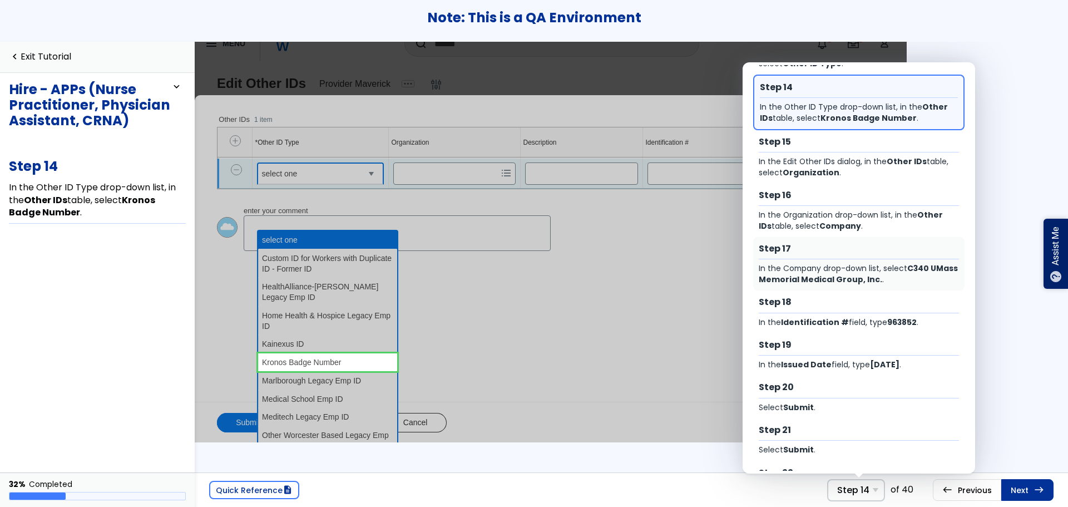
click at [855, 270] on div "In the Company drop-down list, select C340 UMass Memorial Medical Group, Inc. ." at bounding box center [859, 274] width 201 height 22
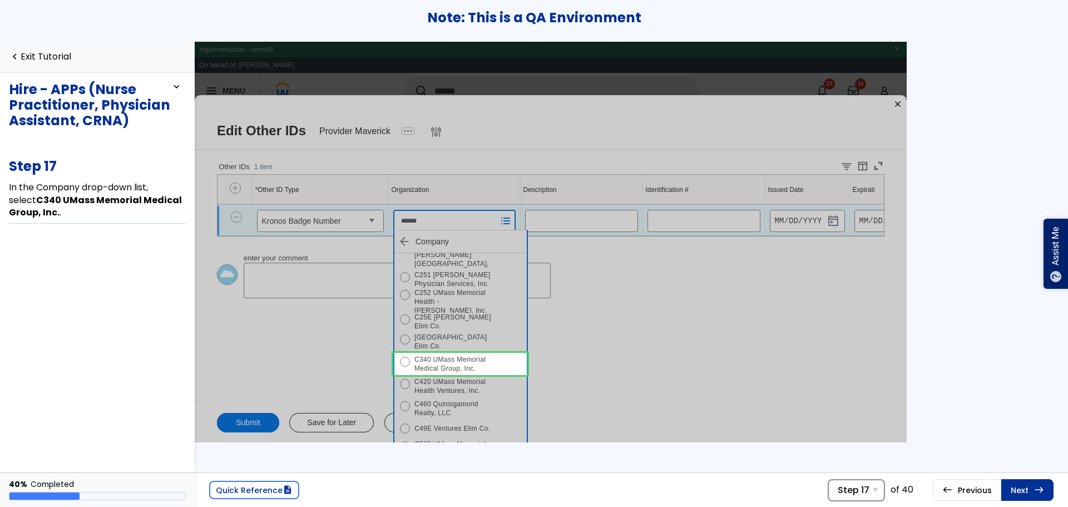
click at [857, 490] on span "Step 17" at bounding box center [854, 490] width 32 height 11
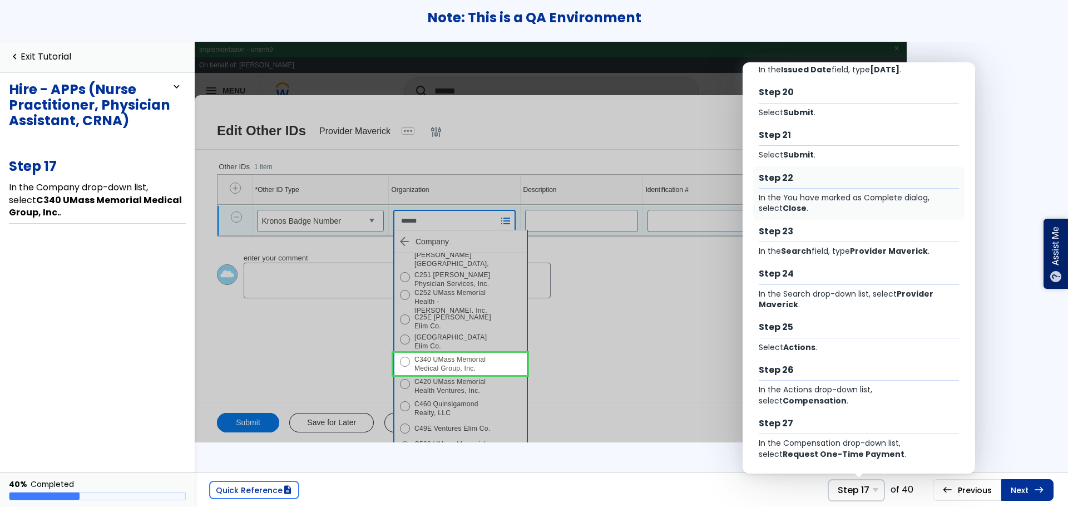
scroll to position [910, 0]
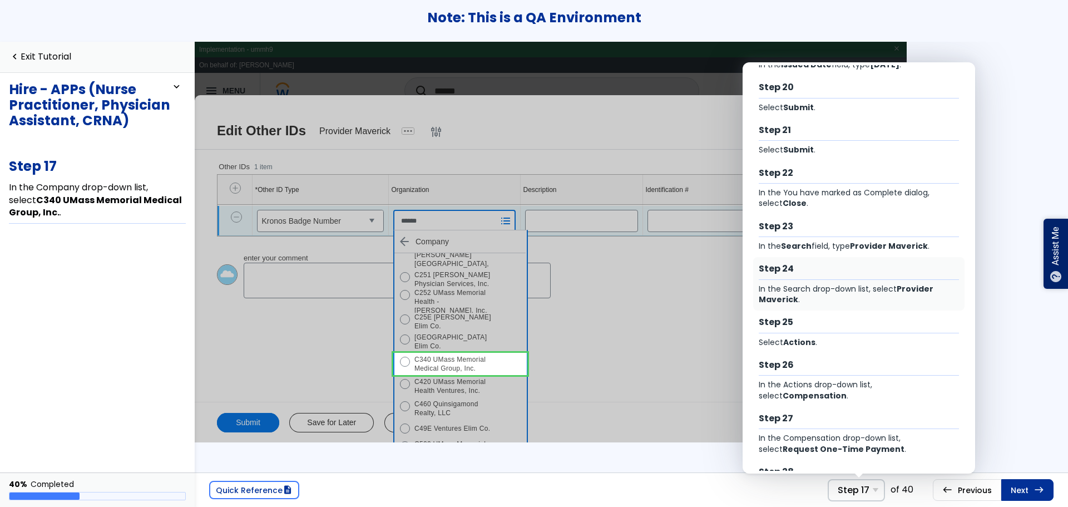
click at [837, 289] on div "In the Search drop-down list, select Provider Maverick ." at bounding box center [859, 295] width 201 height 22
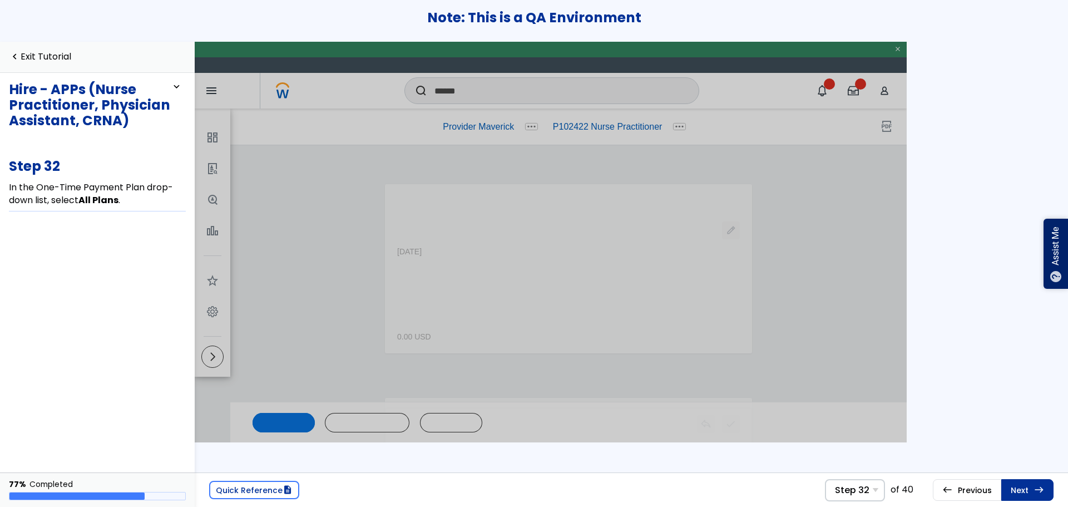
scroll to position [346, 0]
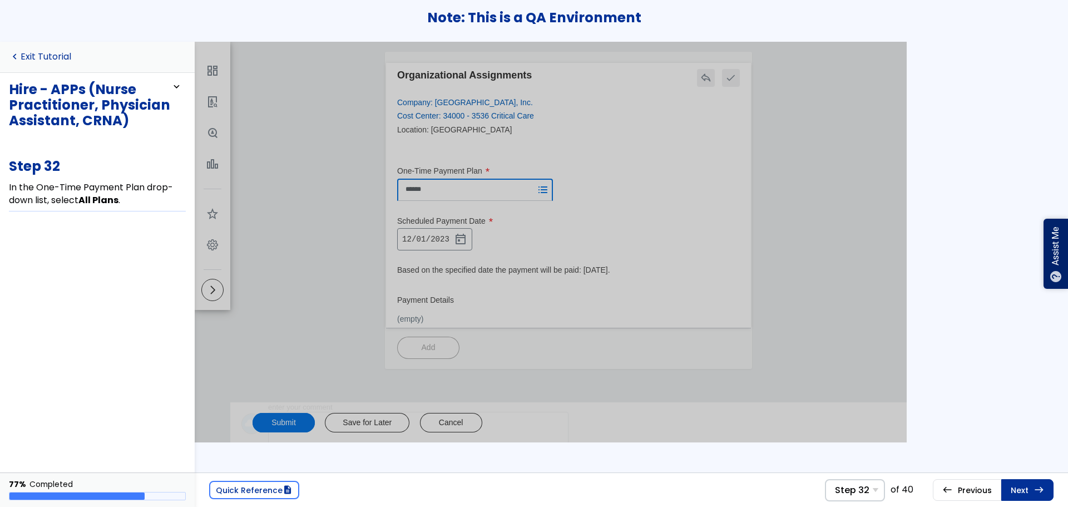
click at [43, 52] on link "navigate_before Exit Tutorial" at bounding box center [40, 57] width 62 height 11
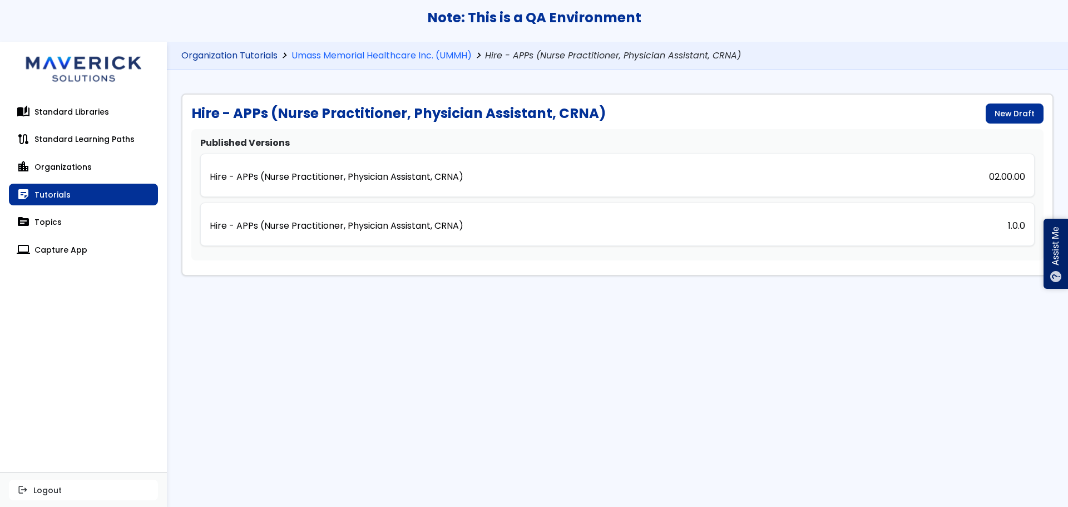
click at [220, 58] on link "Organization Tutorials" at bounding box center [229, 56] width 96 height 11
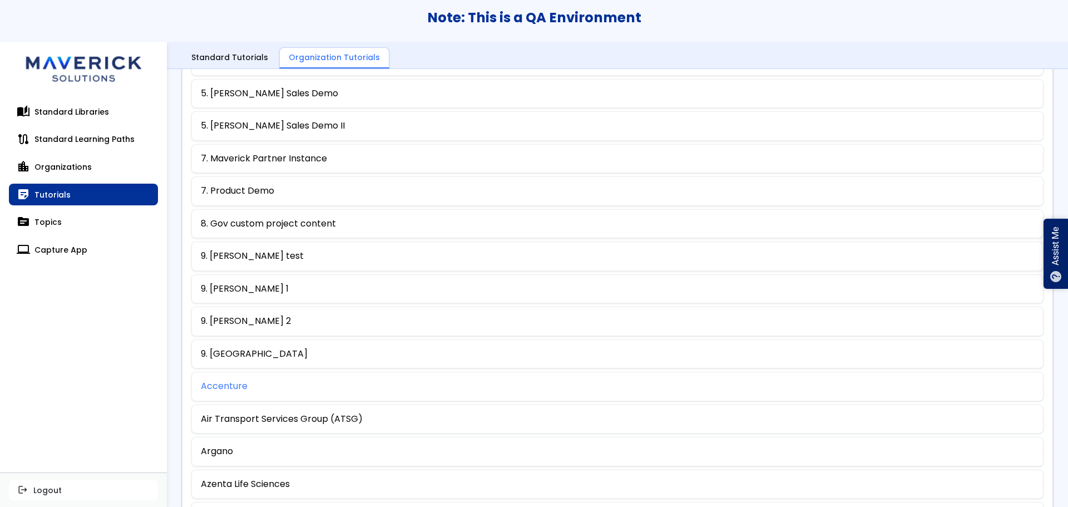
scroll to position [415, 0]
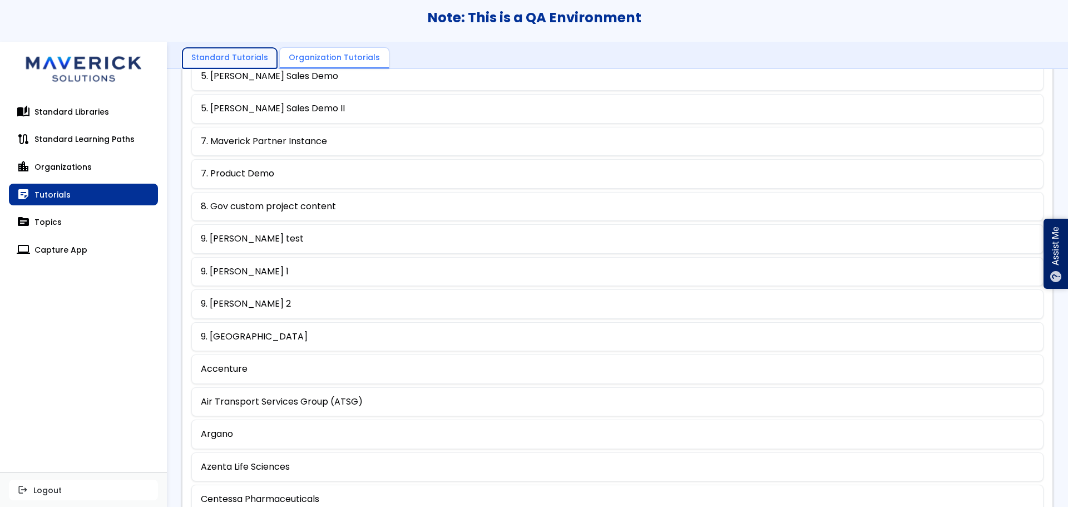
click at [235, 50] on link "Standard Tutorials" at bounding box center [229, 58] width 95 height 21
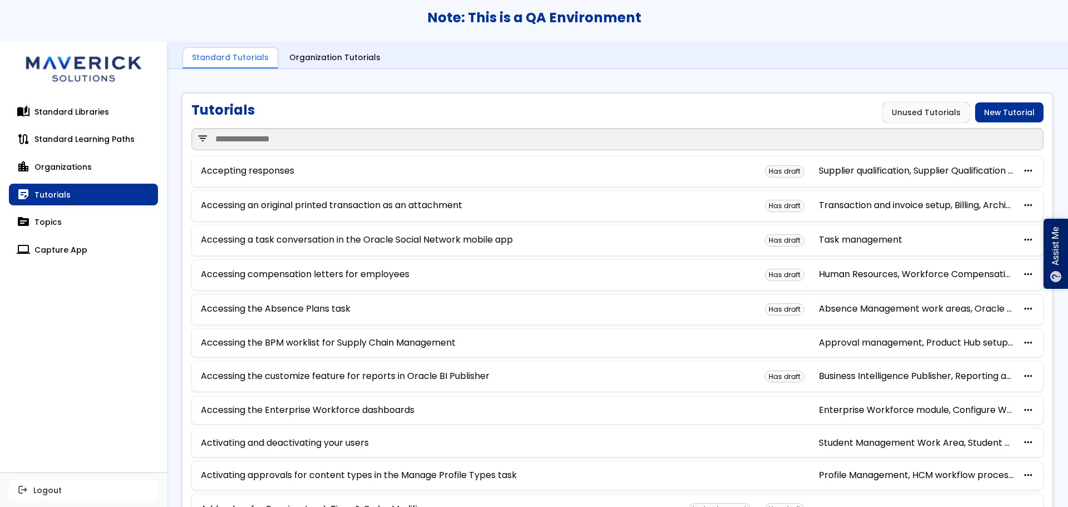
scroll to position [540, 0]
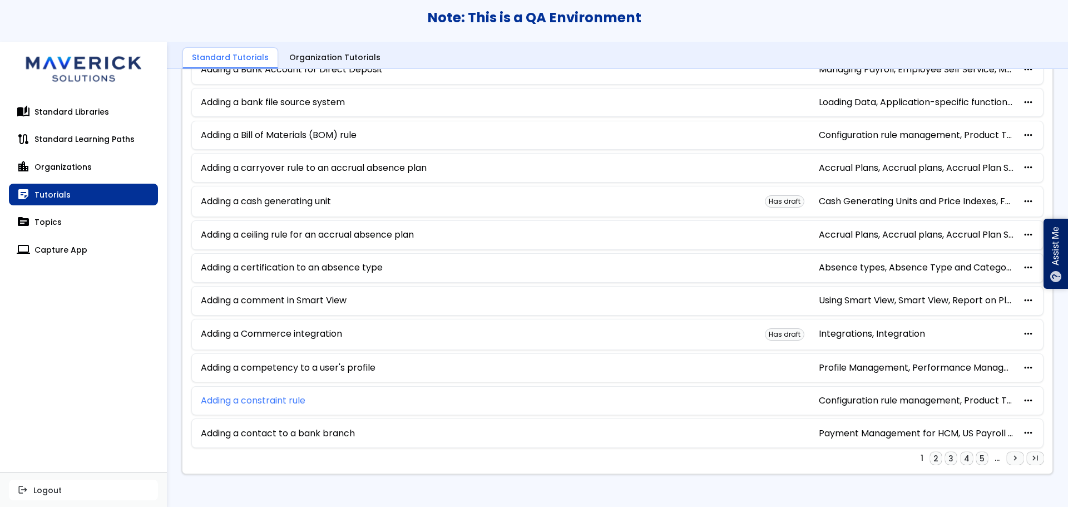
click at [265, 403] on link "Adding a constraint rule" at bounding box center [253, 401] width 105 height 10
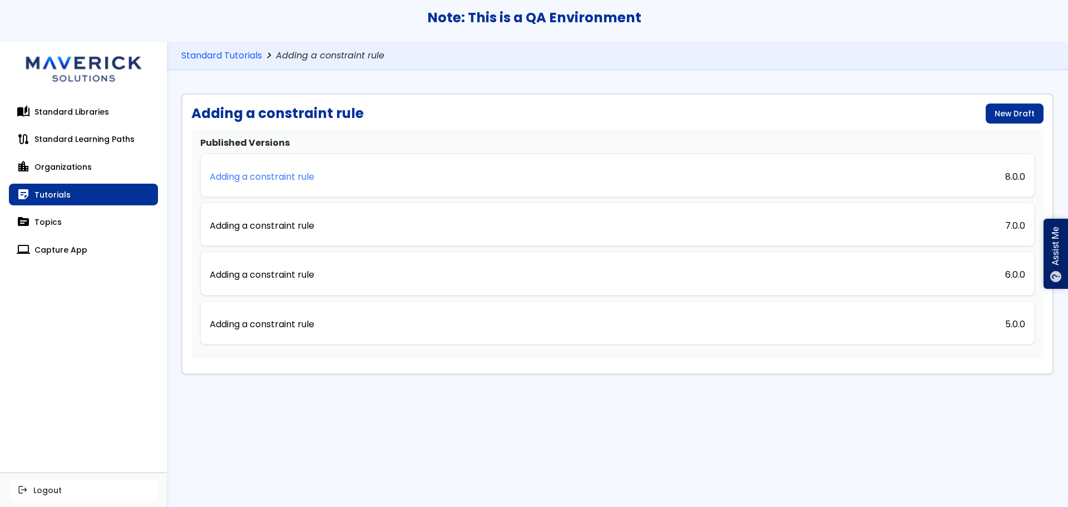
click at [289, 180] on p "Adding a constraint rule" at bounding box center [262, 177] width 105 height 10
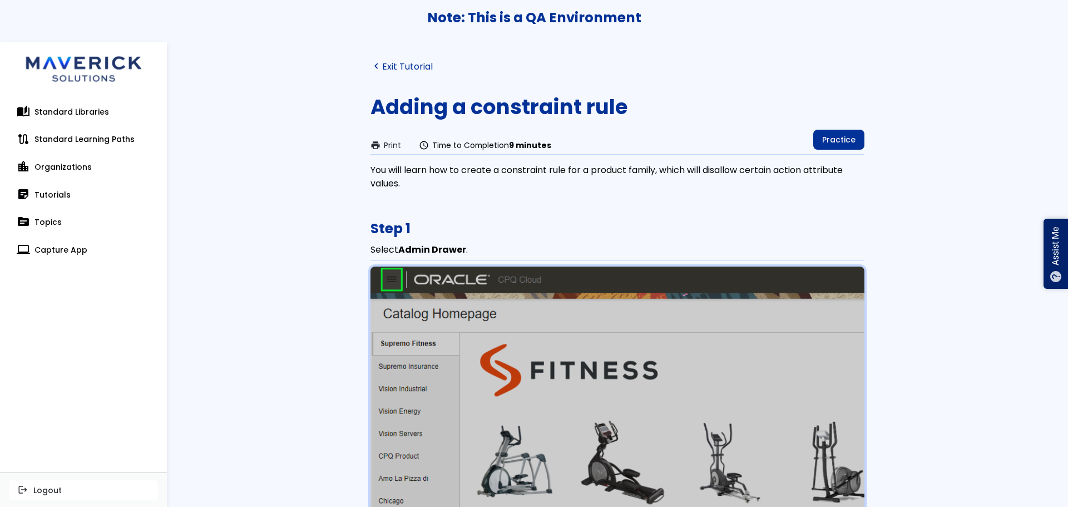
click at [402, 70] on link "navigate_before Exit Tutorial" at bounding box center [402, 66] width 62 height 11
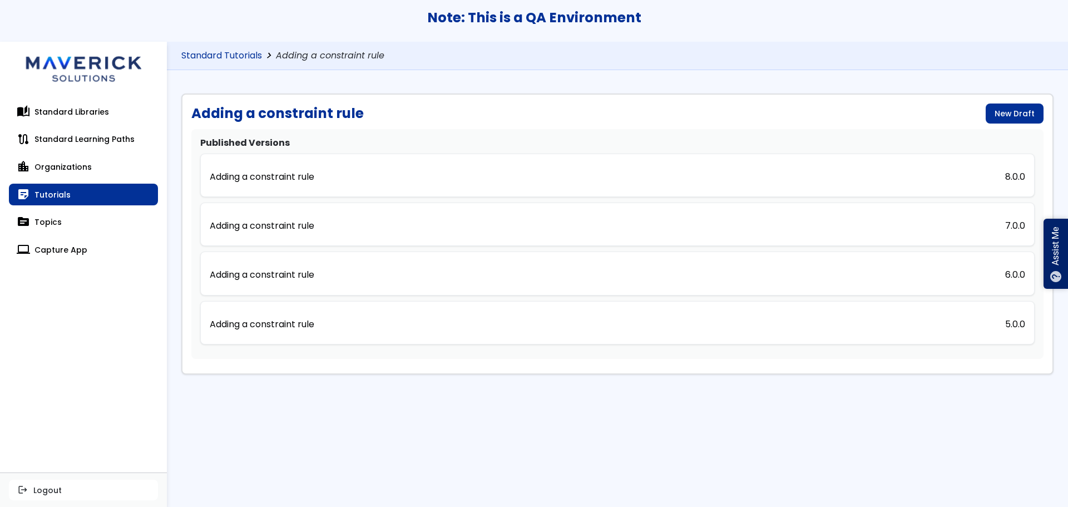
click at [233, 57] on link "Standard Tutorials" at bounding box center [221, 56] width 81 height 11
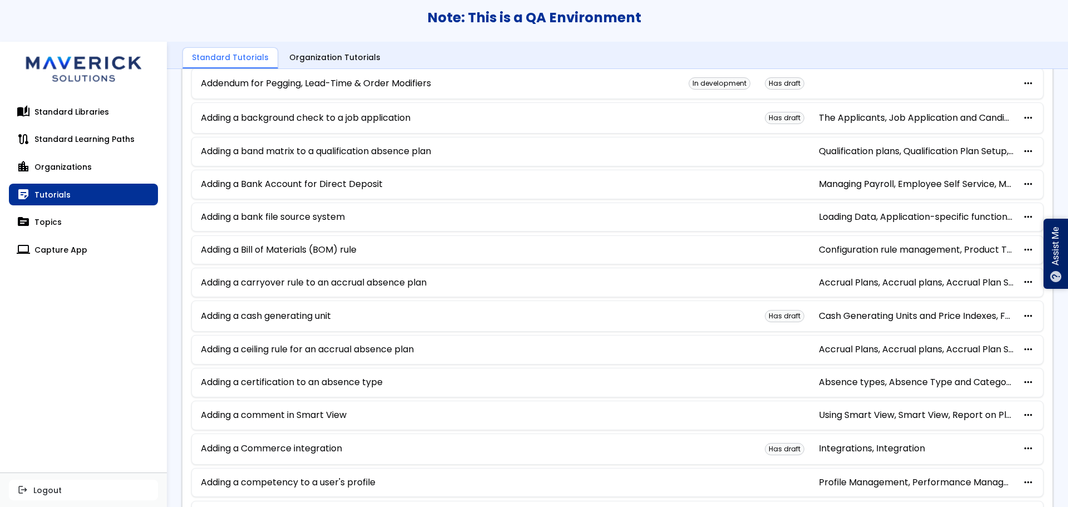
scroll to position [540, 0]
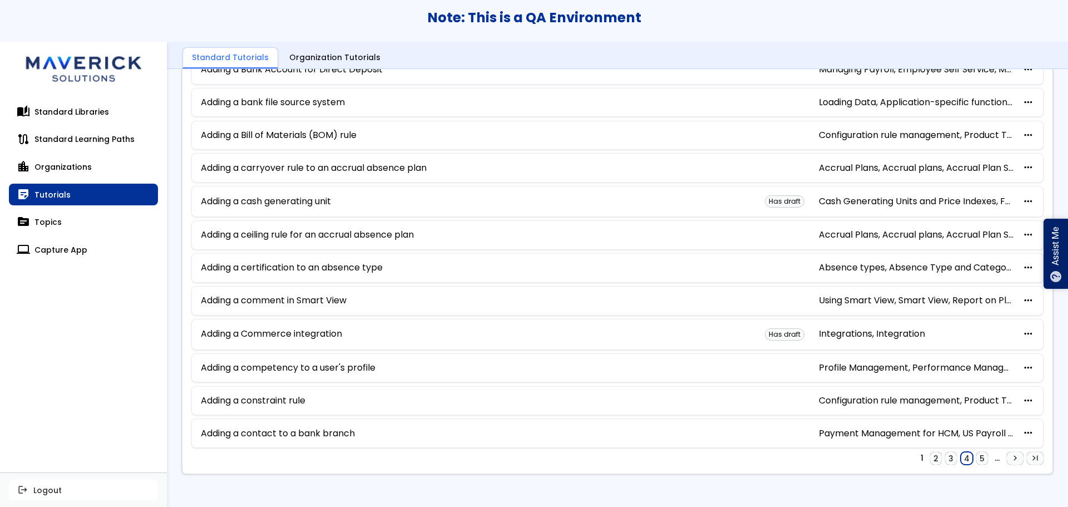
click at [961, 457] on link "4" at bounding box center [967, 458] width 12 height 13
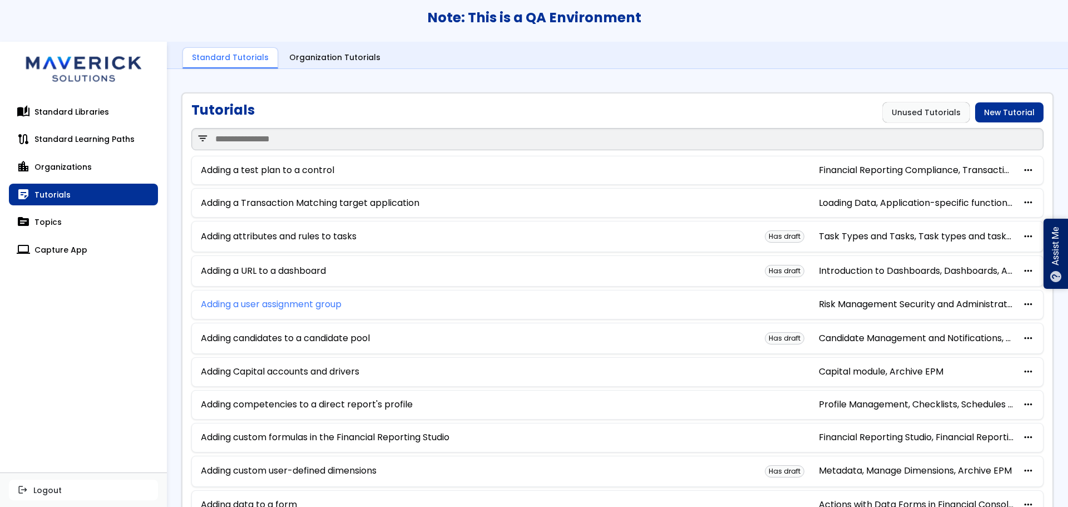
click at [285, 302] on link "Adding a user assignment group" at bounding box center [271, 304] width 141 height 10
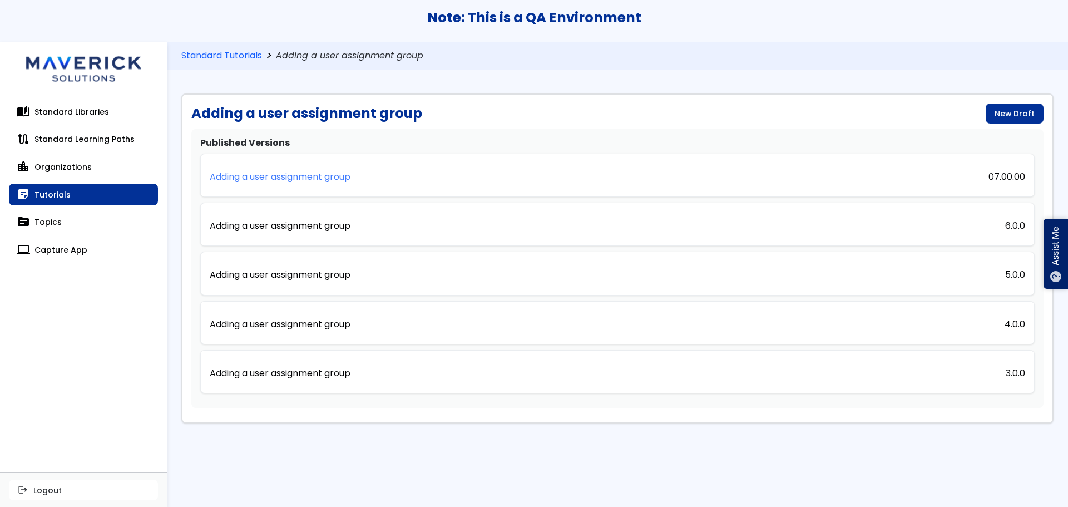
click at [301, 175] on p "Adding a user assignment group" at bounding box center [280, 177] width 141 height 10
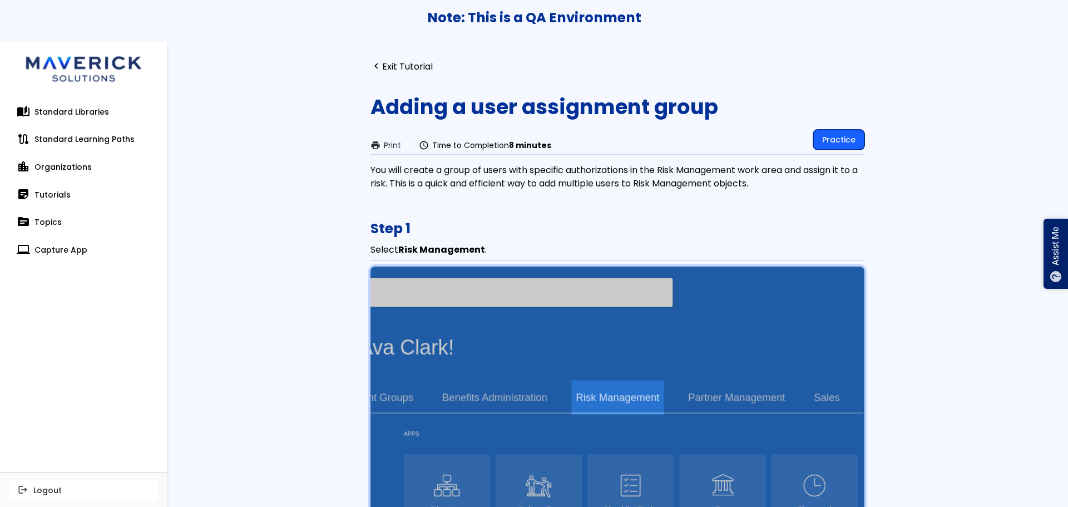
click at [841, 142] on link "Practice" at bounding box center [838, 140] width 51 height 20
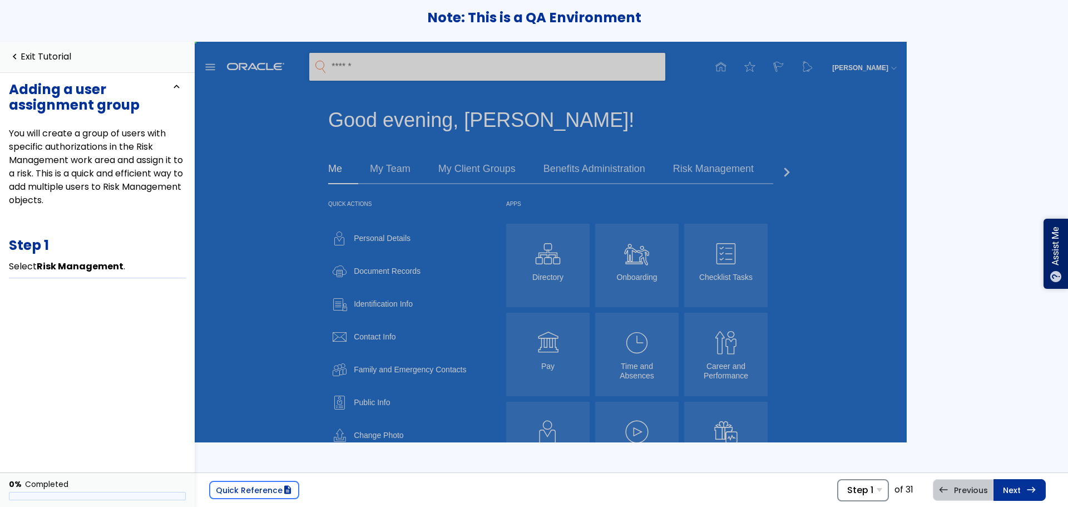
click at [873, 493] on span "Step 1" at bounding box center [860, 490] width 26 height 11
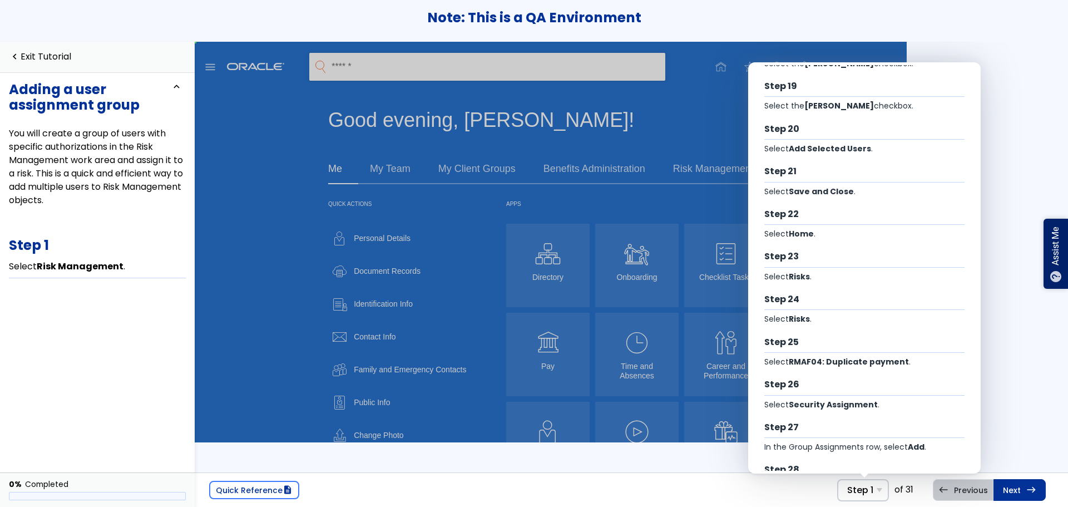
scroll to position [959, 0]
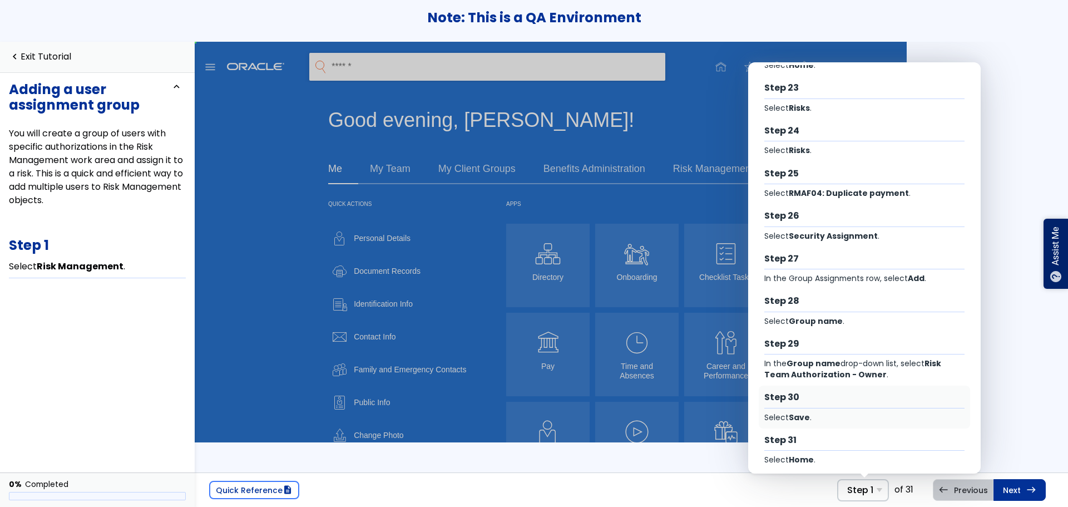
click at [871, 391] on div "Step 30" at bounding box center [864, 397] width 201 height 12
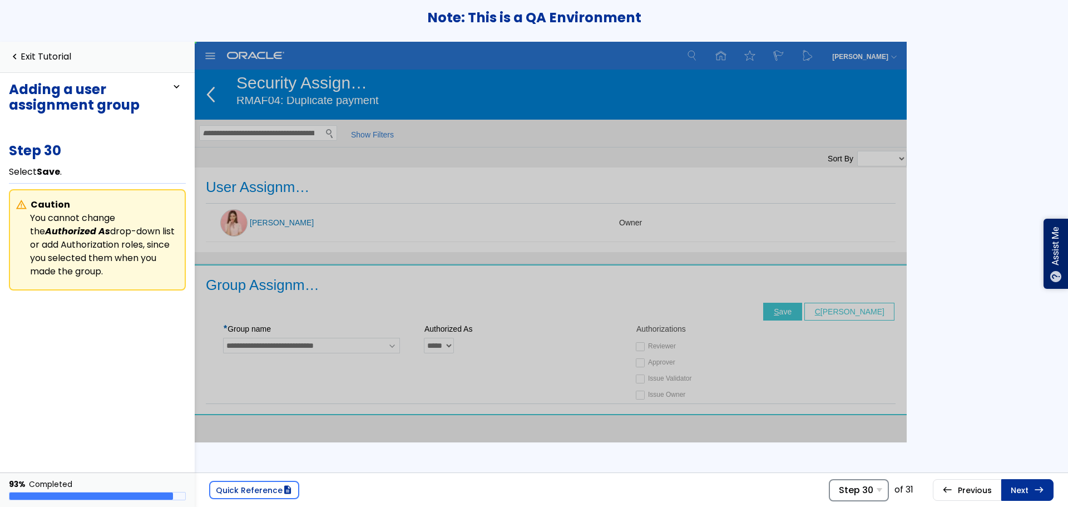
click at [868, 486] on span "Step 30" at bounding box center [856, 490] width 34 height 11
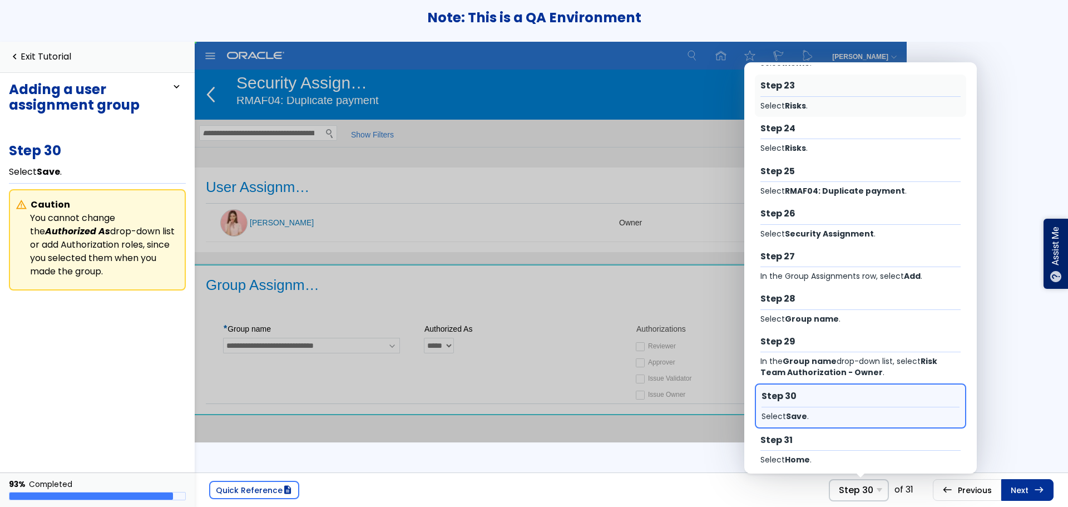
scroll to position [959, 0]
click at [848, 341] on div "Step 29 In the Group name drop-down list, select Risk Team Authorization - Owne…" at bounding box center [860, 356] width 211 height 53
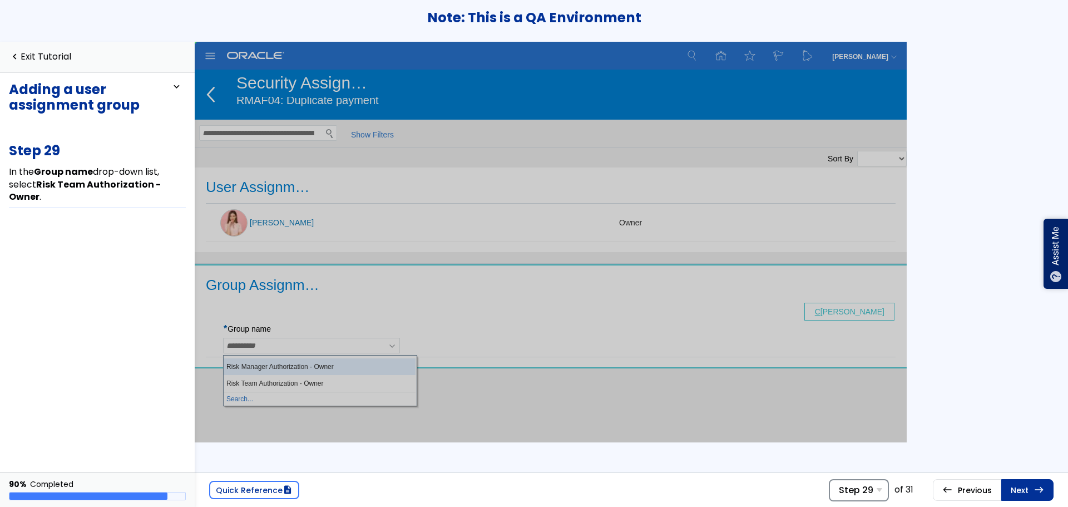
click at [861, 488] on span "Step 29" at bounding box center [856, 490] width 34 height 11
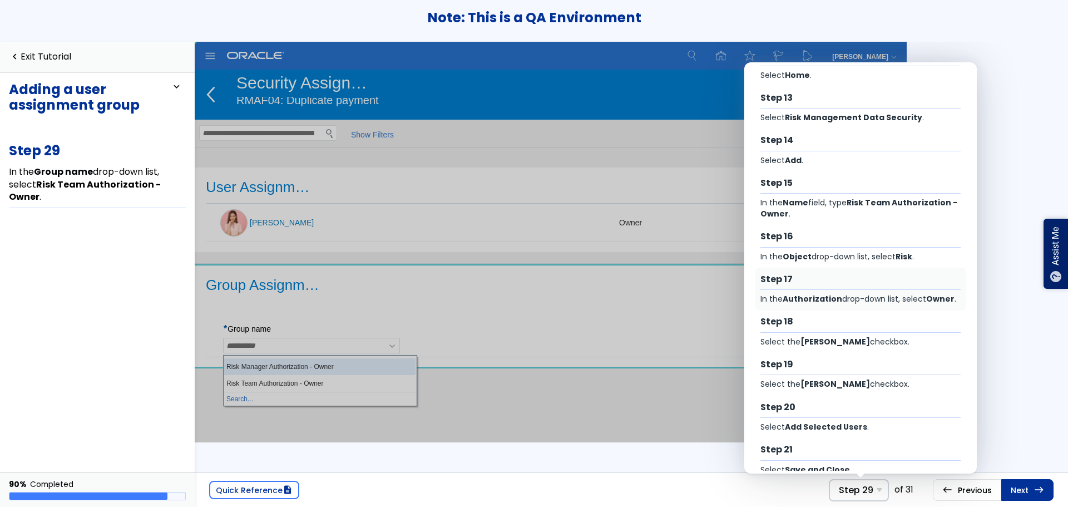
scroll to position [501, 0]
click at [841, 278] on div "Step 17 In the Authorization drop-down list, select Owner ." at bounding box center [860, 289] width 211 height 43
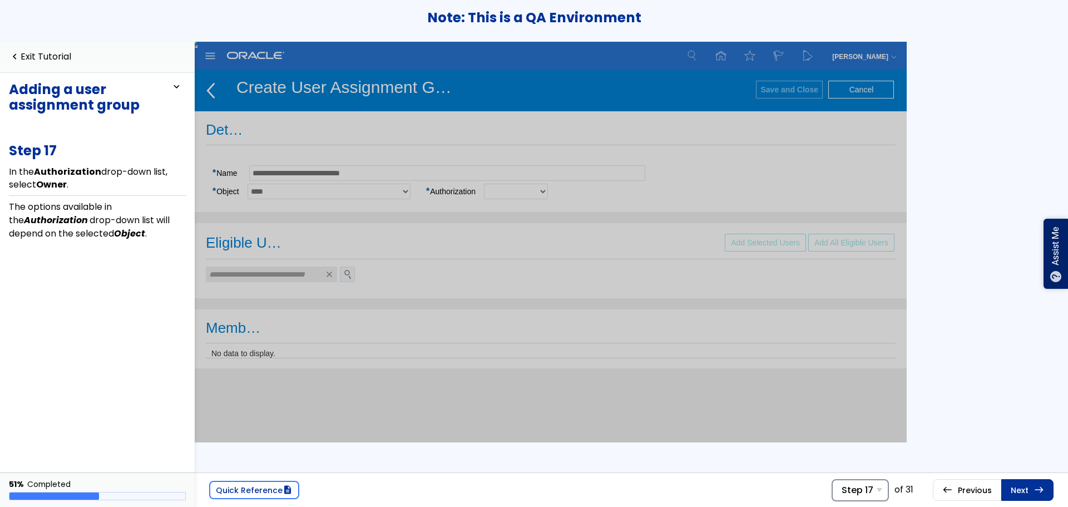
click at [876, 489] on div "Step 17 Step 1 Select Risk Management . Step 2 Select Risks . Step 3 Select Ris…" at bounding box center [860, 490] width 57 height 22
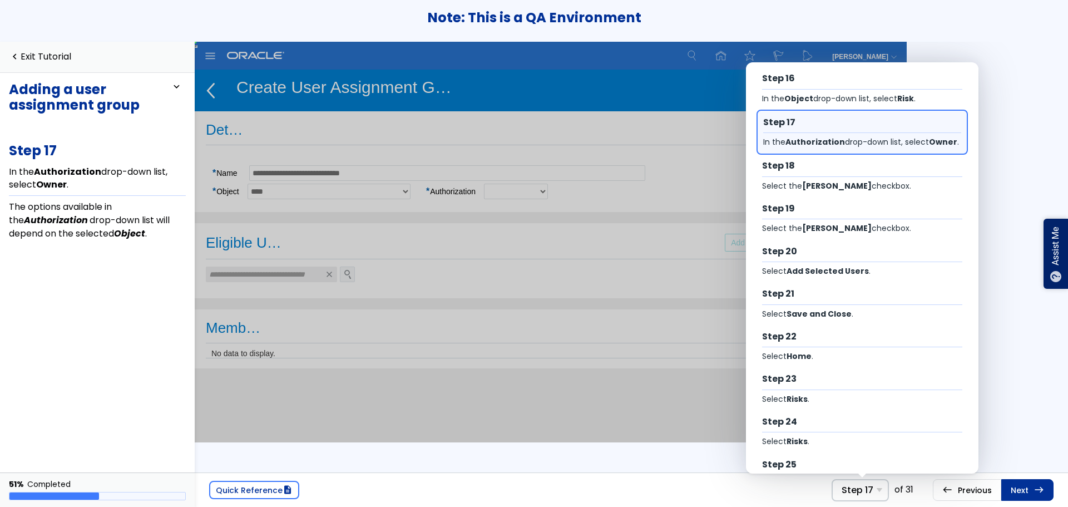
scroll to position [959, 0]
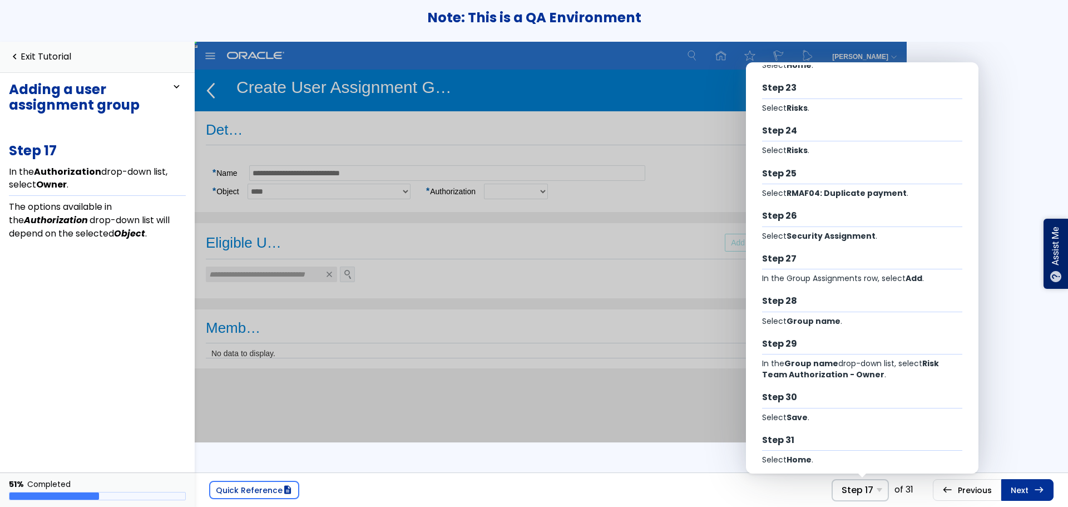
click at [640, 206] on div "**********" at bounding box center [551, 161] width 712 height 101
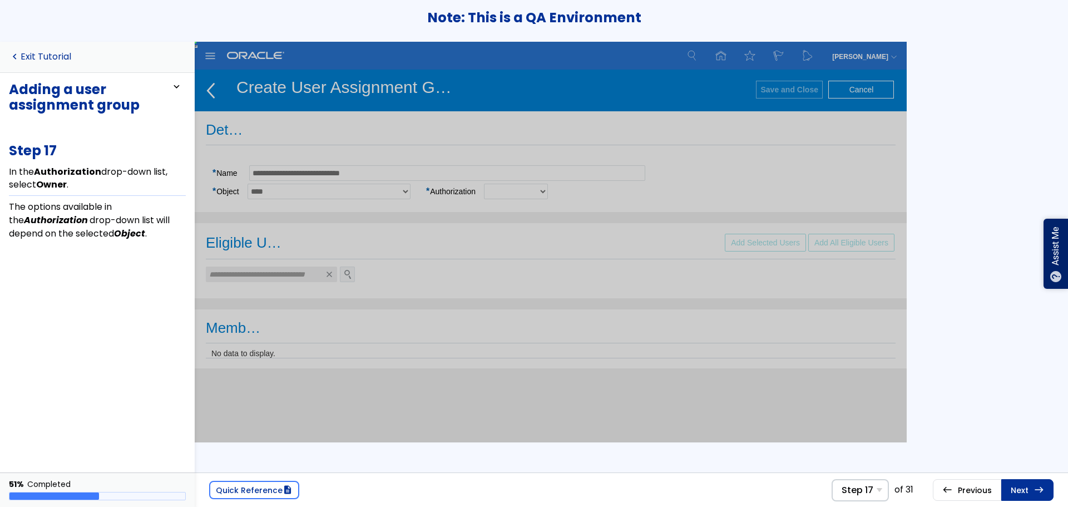
click at [46, 55] on link "navigate_before Exit Tutorial" at bounding box center [40, 57] width 62 height 11
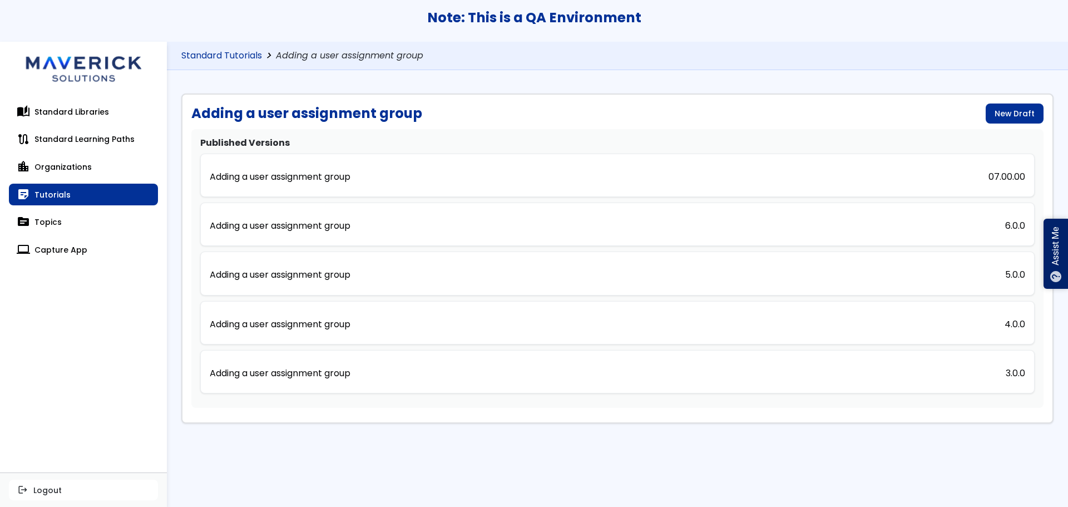
click at [246, 57] on link "Standard Tutorials" at bounding box center [221, 56] width 81 height 11
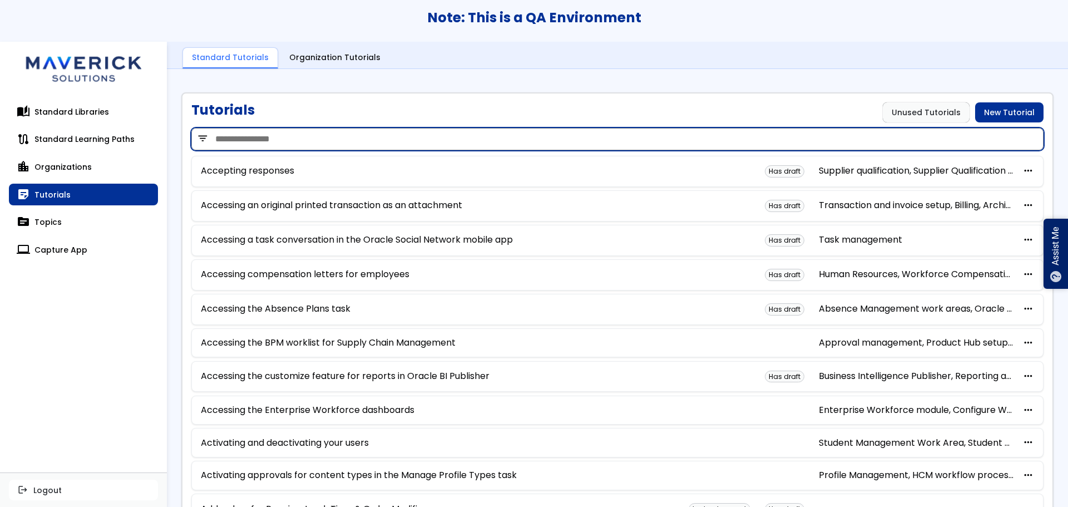
click at [295, 129] on input "search" at bounding box center [617, 139] width 852 height 22
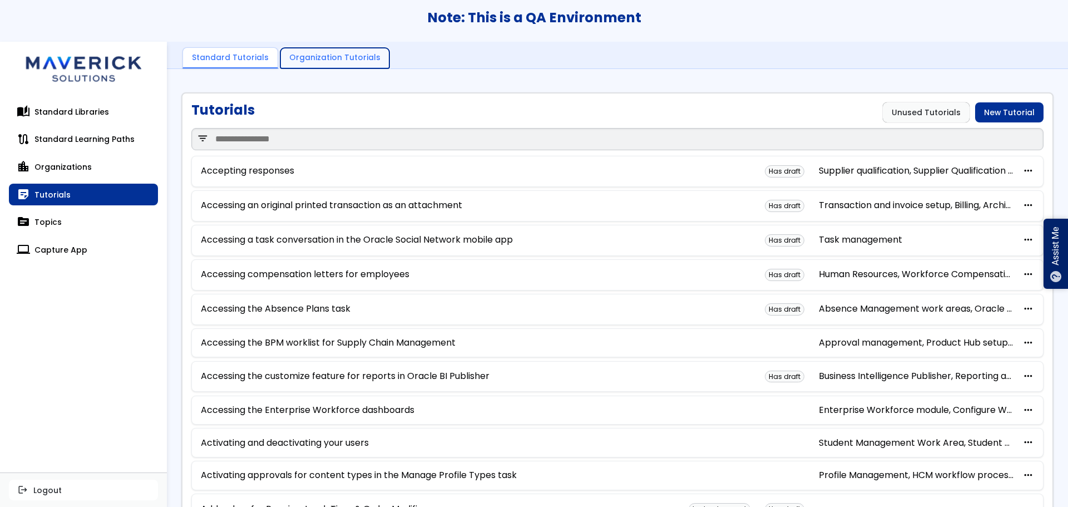
click at [342, 57] on link "Organization Tutorials" at bounding box center [334, 58] width 109 height 21
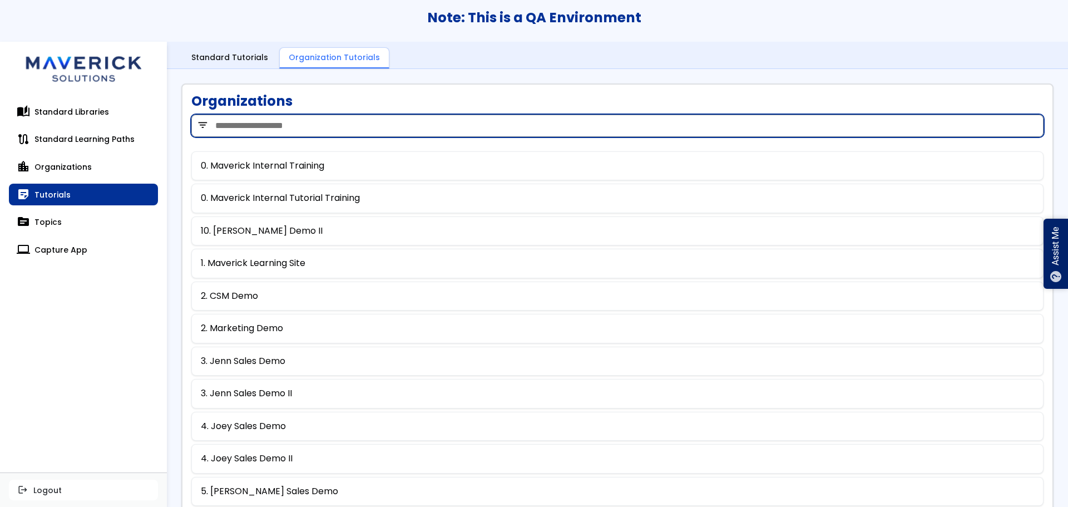
click at [338, 129] on input "search" at bounding box center [617, 126] width 852 height 22
type input "***"
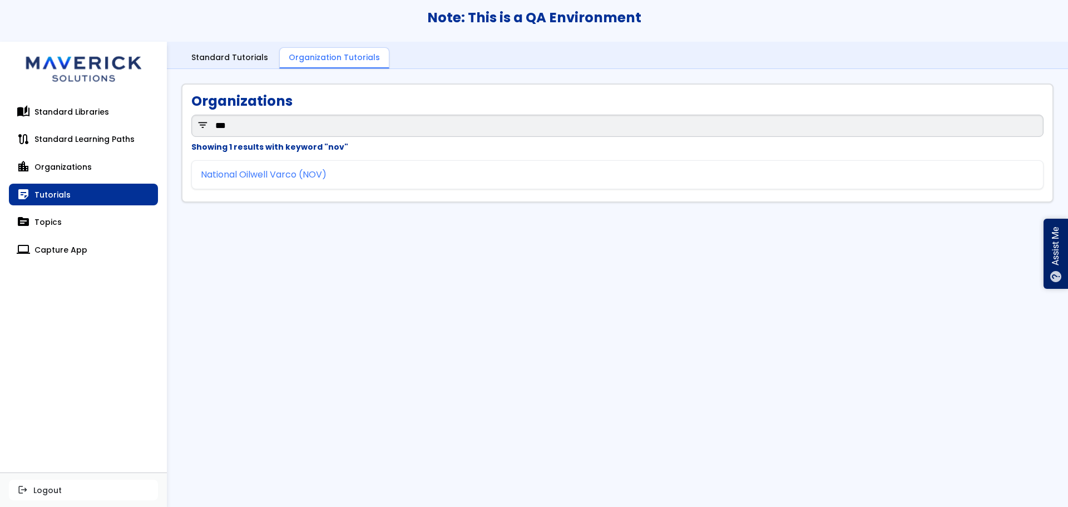
click at [299, 175] on link "National Oilwell Varco (NOV)" at bounding box center [264, 175] width 126 height 10
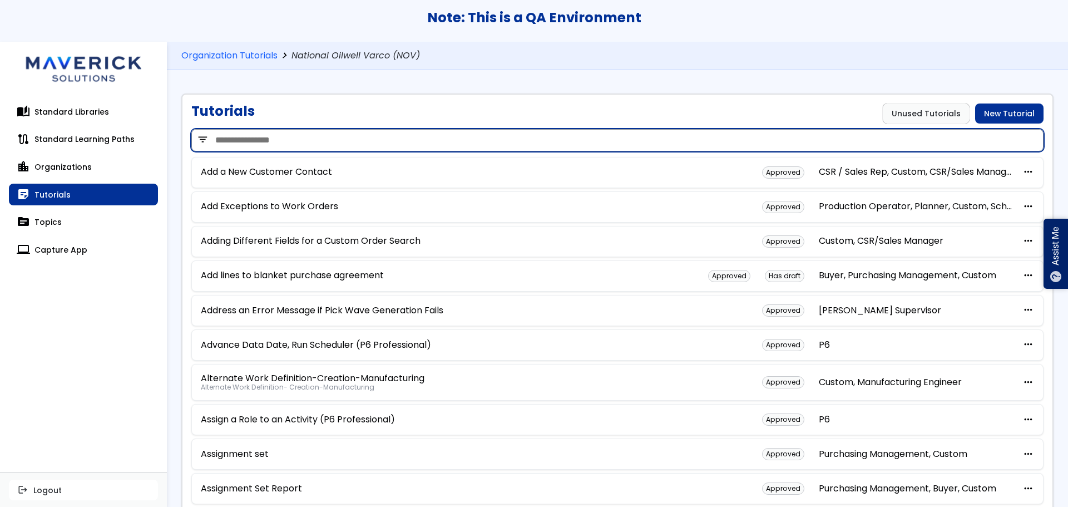
click at [303, 136] on input "search" at bounding box center [617, 140] width 852 height 22
type input "*****"
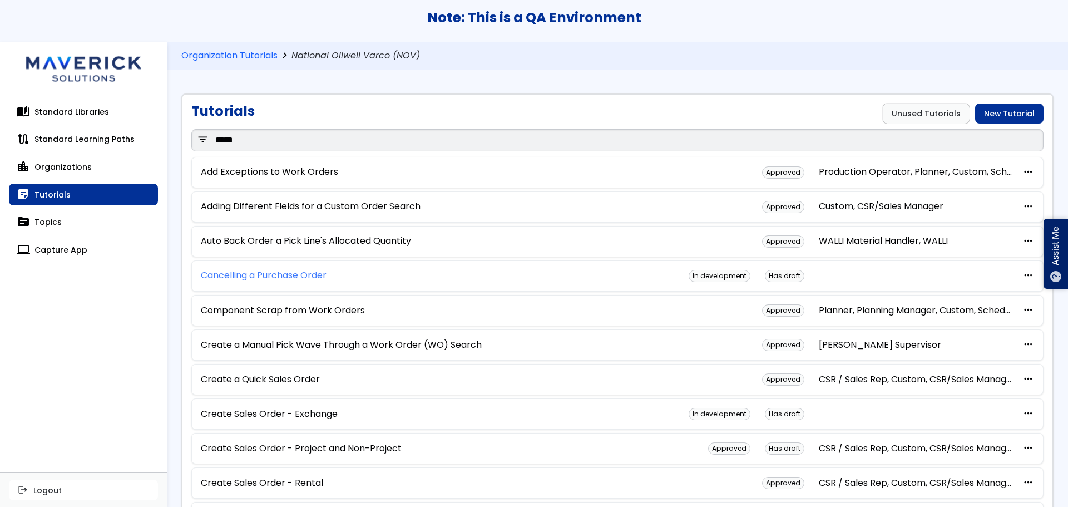
click at [254, 275] on link "Cancelling a Purchase Order" at bounding box center [264, 275] width 126 height 10
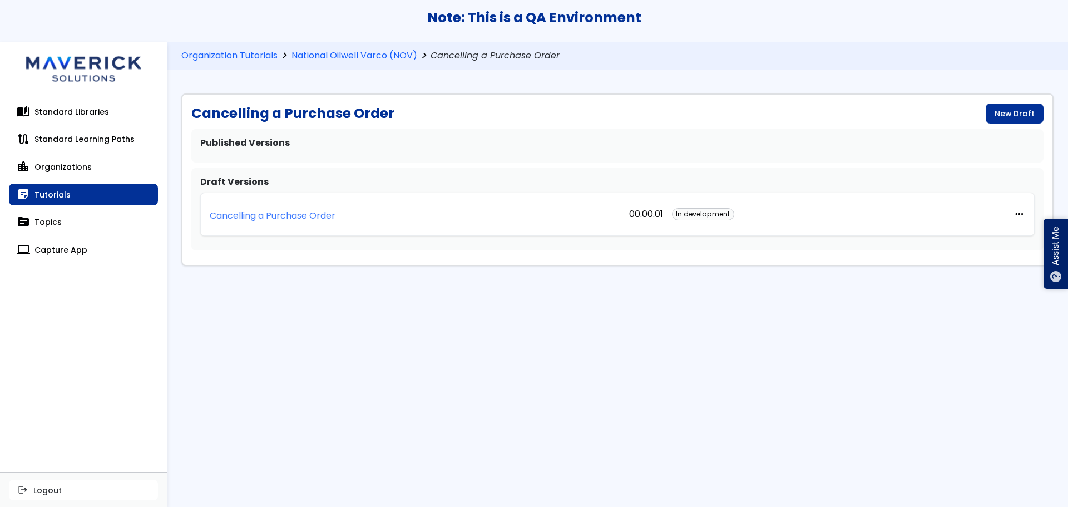
click at [279, 222] on link "Cancelling a Purchase Order" at bounding box center [273, 214] width 126 height 24
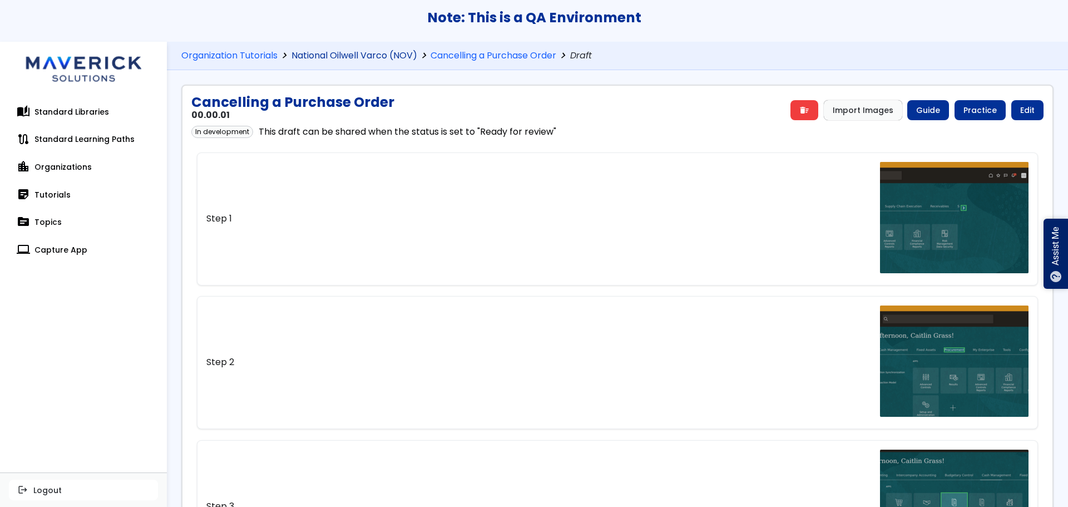
click at [350, 60] on link "National Oilwell Varco (NOV)" at bounding box center [355, 56] width 126 height 11
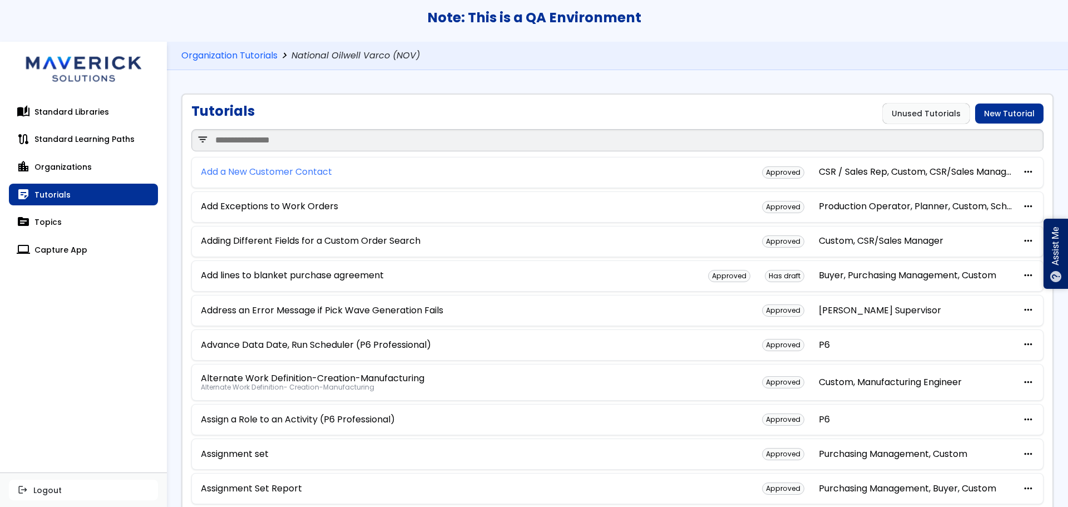
click at [267, 169] on link "Add a New Customer Contact" at bounding box center [266, 172] width 131 height 10
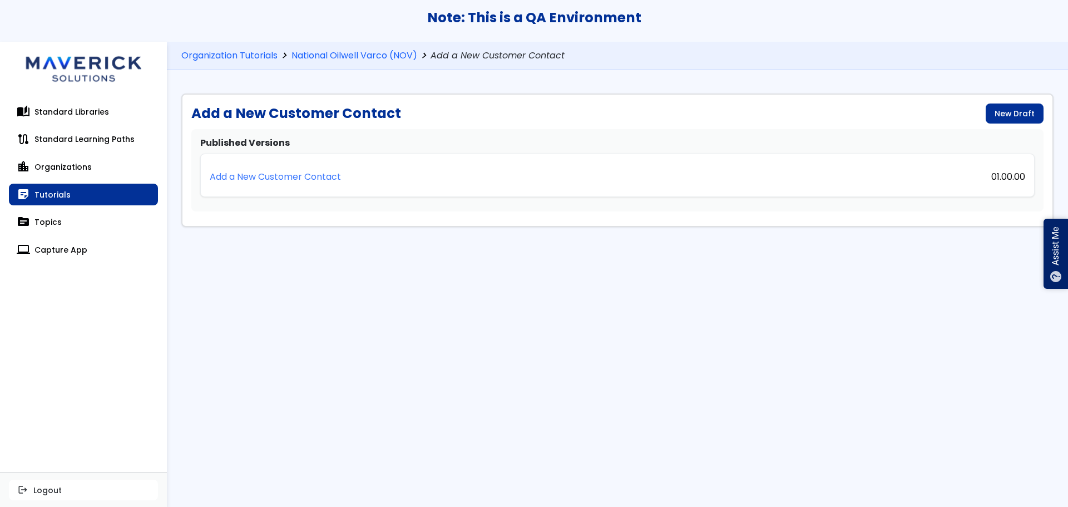
click at [261, 181] on p "Add a New Customer Contact" at bounding box center [275, 177] width 131 height 10
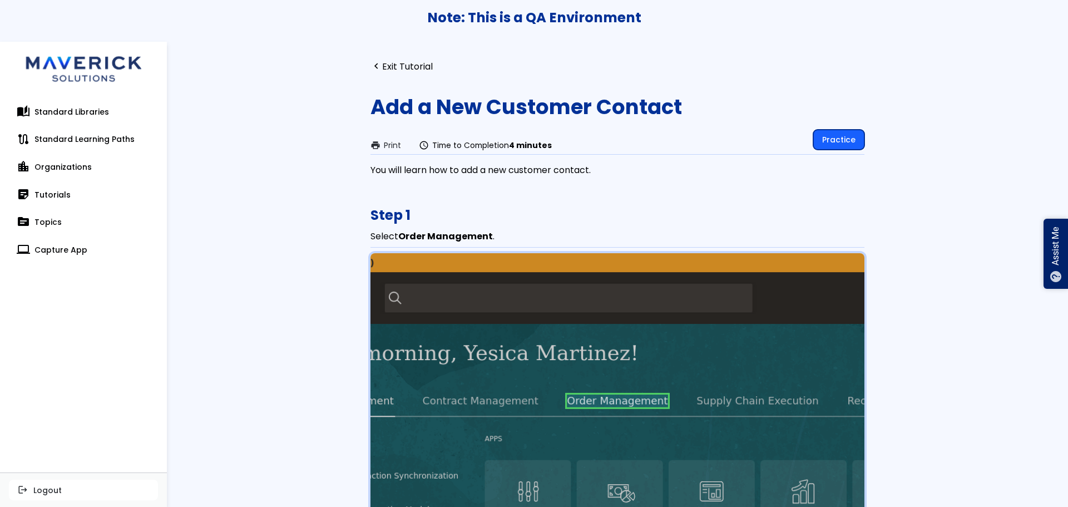
click at [838, 141] on link "Practice" at bounding box center [838, 140] width 51 height 20
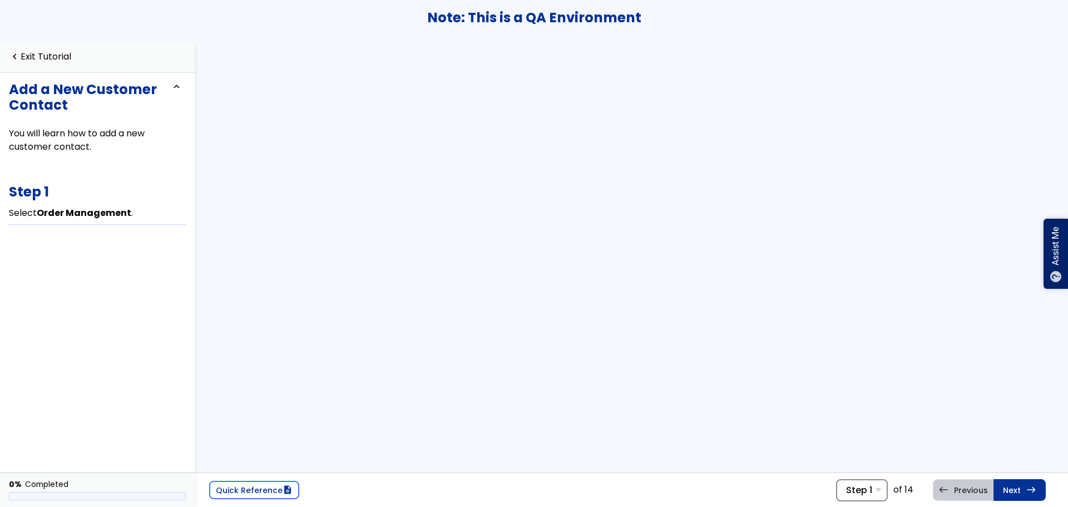
click at [863, 485] on span "Step 1" at bounding box center [859, 490] width 26 height 11
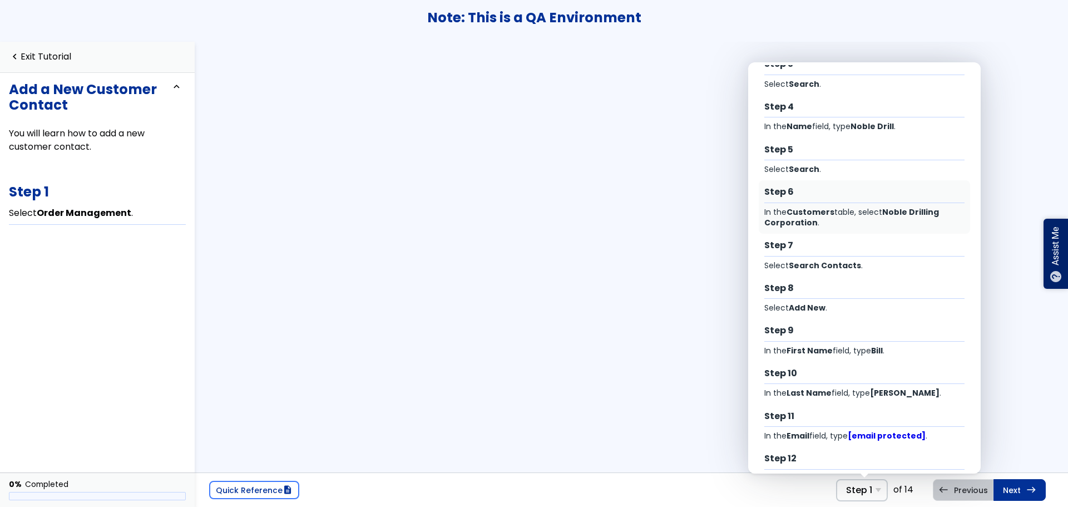
scroll to position [118, 0]
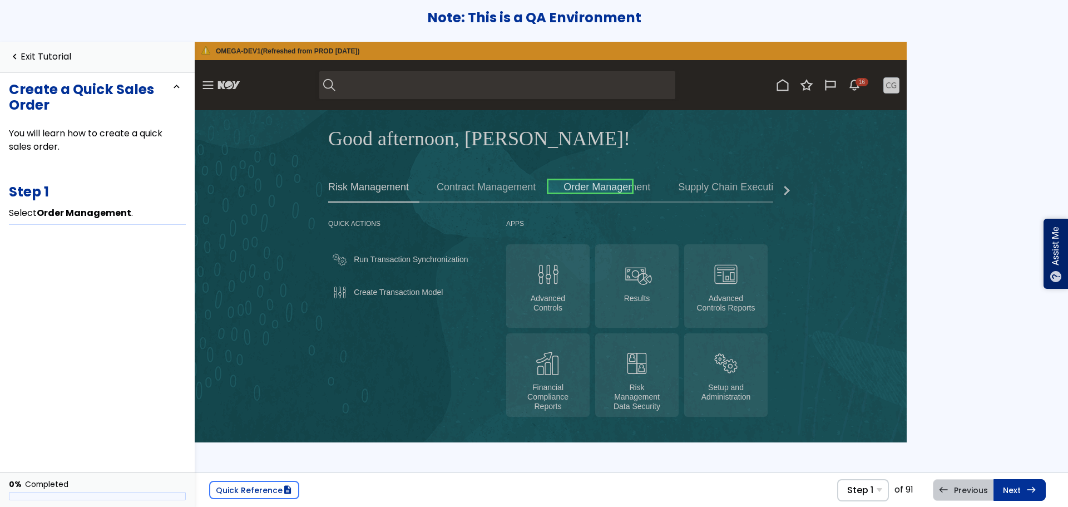
scroll to position [0, 44]
click at [868, 488] on span "Step 1" at bounding box center [860, 490] width 26 height 11
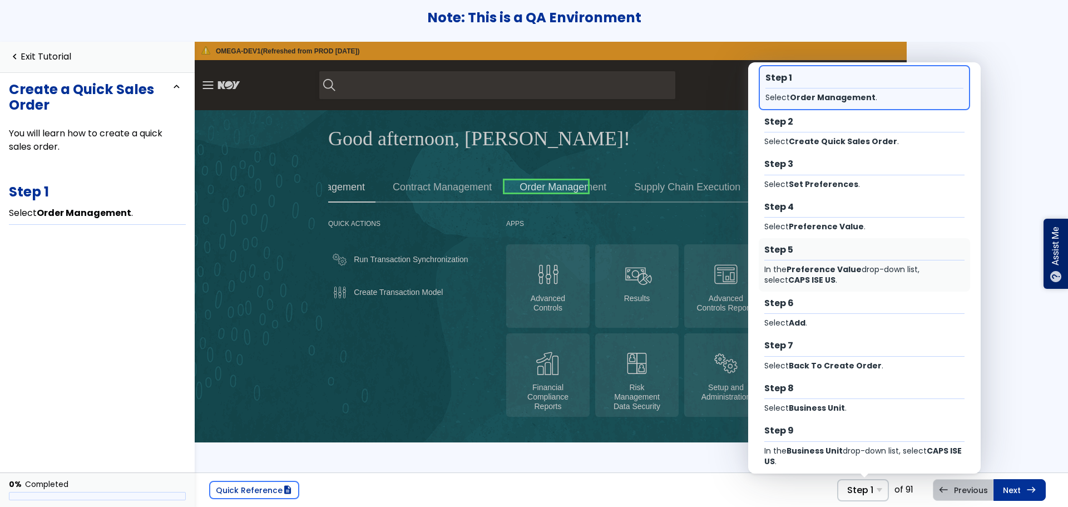
click at [870, 280] on div "In the Preference Value drop-down list, select CAPS ISE US ." at bounding box center [864, 275] width 201 height 22
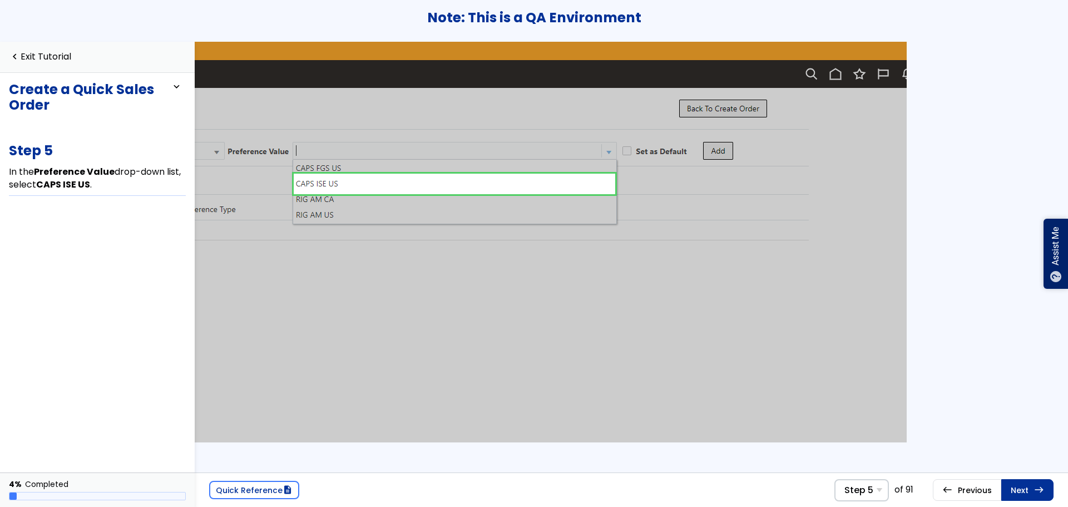
scroll to position [0, 302]
drag, startPoint x: 870, startPoint y: 280, endPoint x: 966, endPoint y: 225, distance: 111.2
click at [966, 225] on div "Quick Reference description Step 5 Step 1 Select Order Management . Step 2 Sele…" at bounding box center [631, 274] width 873 height 465
click at [864, 493] on span "Step 5" at bounding box center [859, 490] width 29 height 11
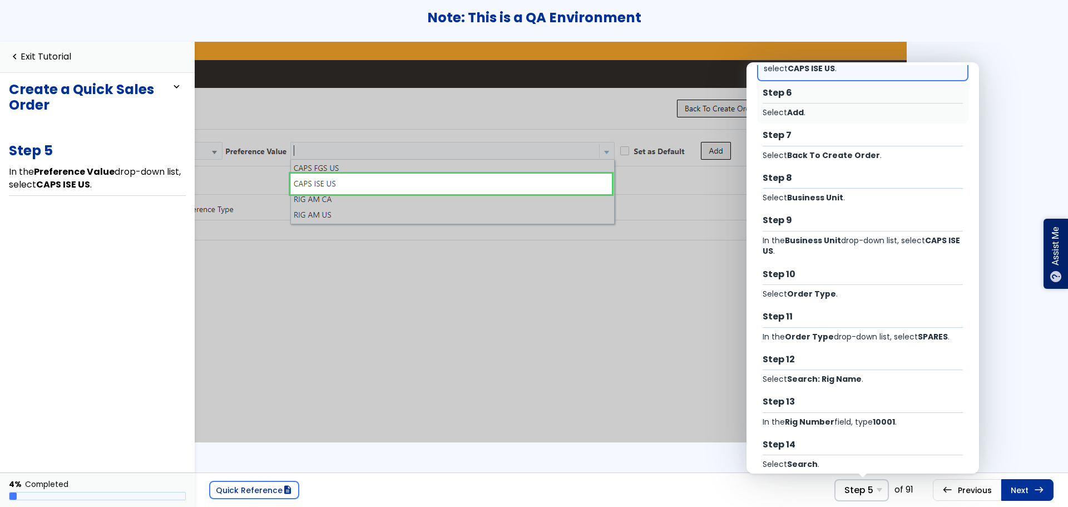
scroll to position [211, 0]
click at [886, 238] on div "In the Business Unit drop-down list, select CAPS ISE US ." at bounding box center [863, 246] width 201 height 22
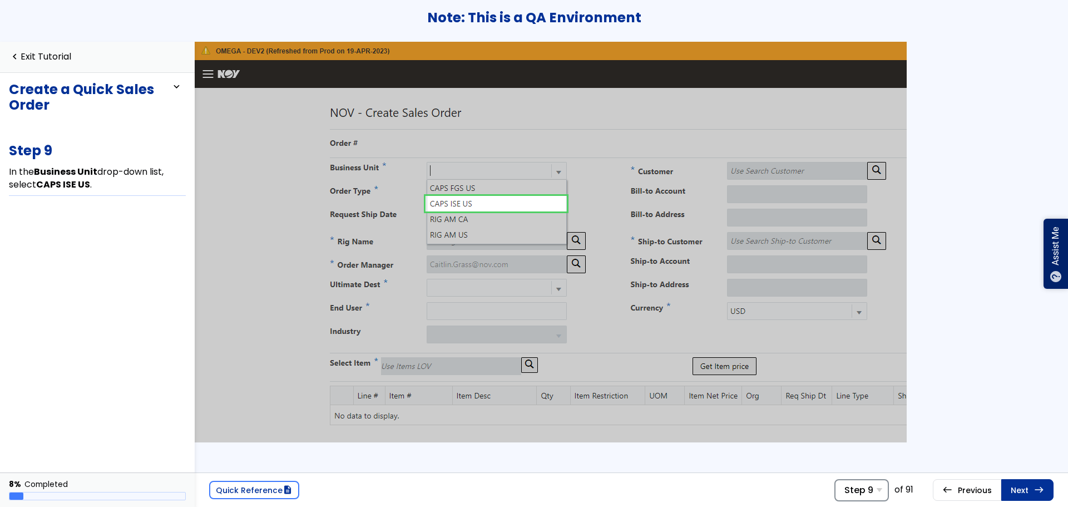
click at [860, 490] on span "Step 9" at bounding box center [859, 490] width 29 height 11
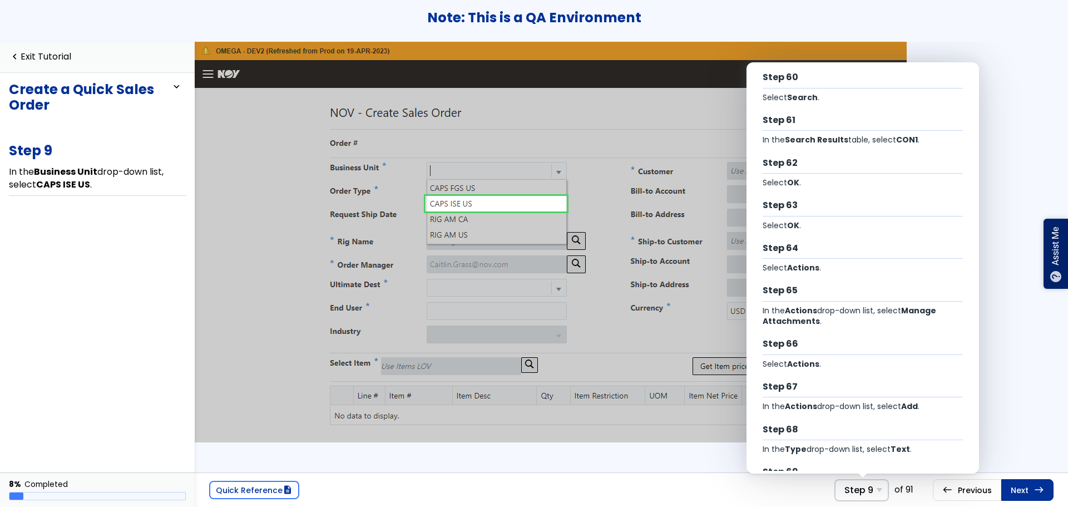
scroll to position [2403, 0]
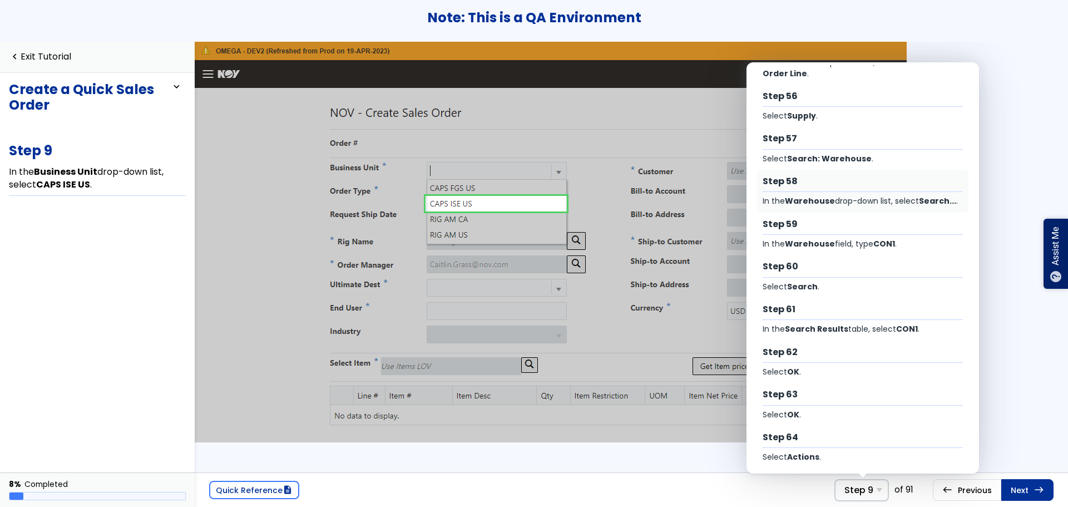
click at [865, 206] on div "In the Warehouse drop-down list, select Search... ." at bounding box center [863, 201] width 201 height 11
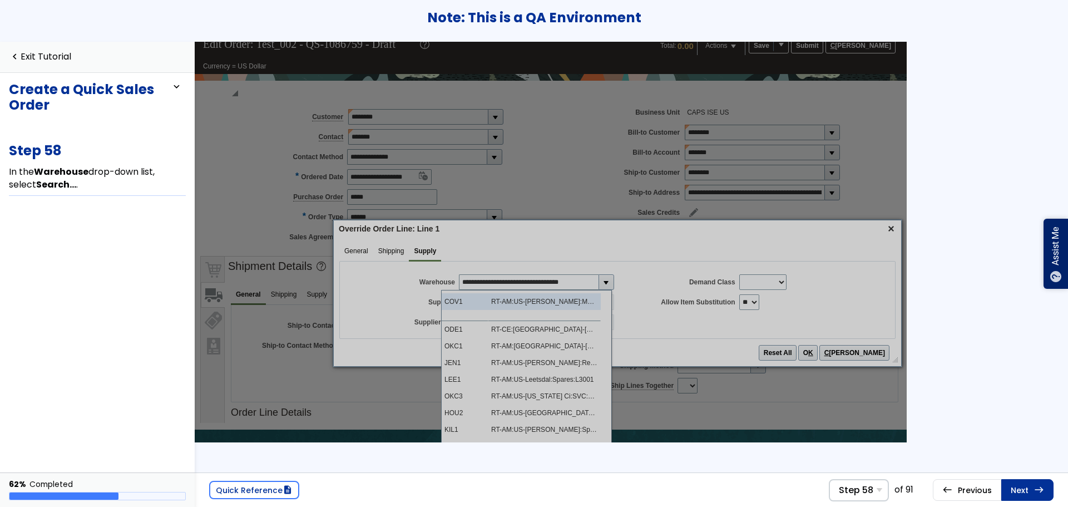
scroll to position [63, 0]
